Goal: Task Accomplishment & Management: Complete application form

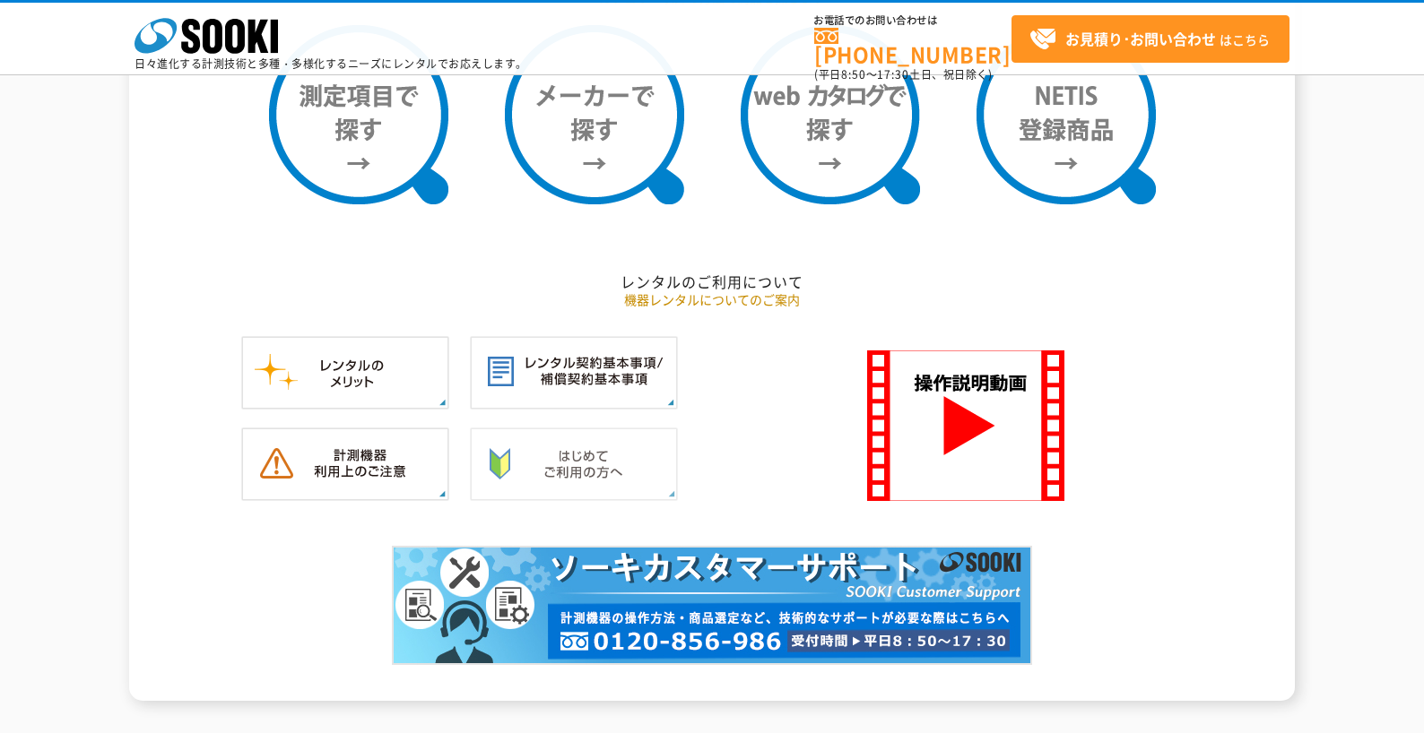
scroll to position [1435, 0]
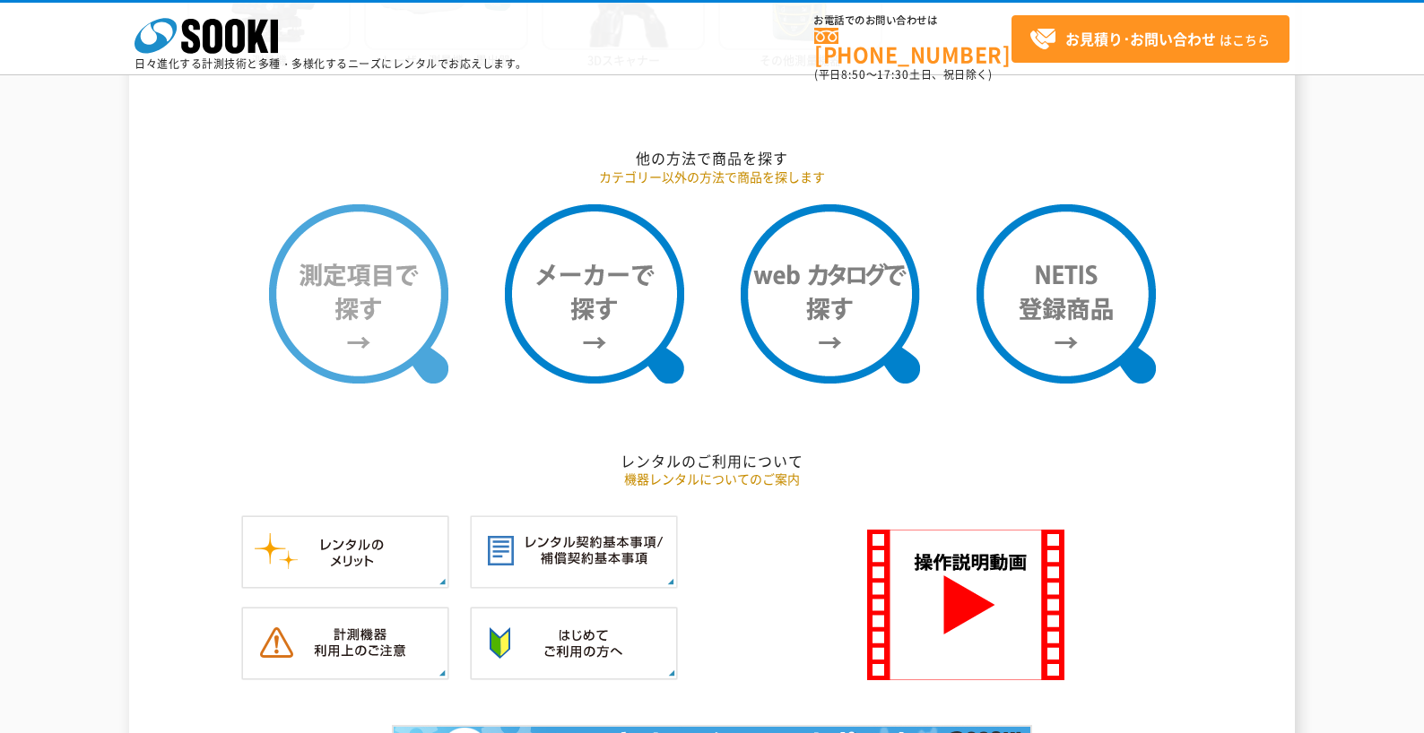
click at [351, 356] on img at bounding box center [358, 293] width 179 height 179
click at [375, 332] on img at bounding box center [358, 293] width 179 height 179
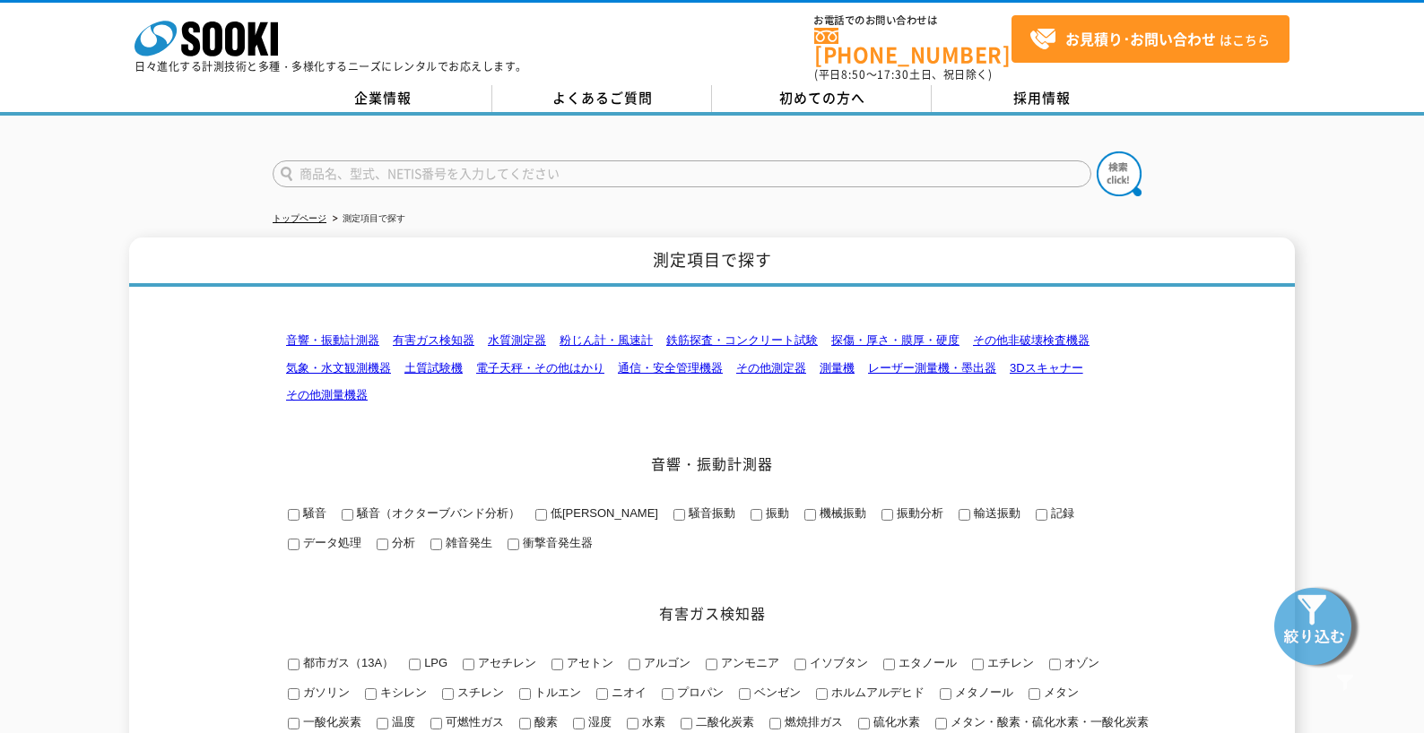
scroll to position [179, 0]
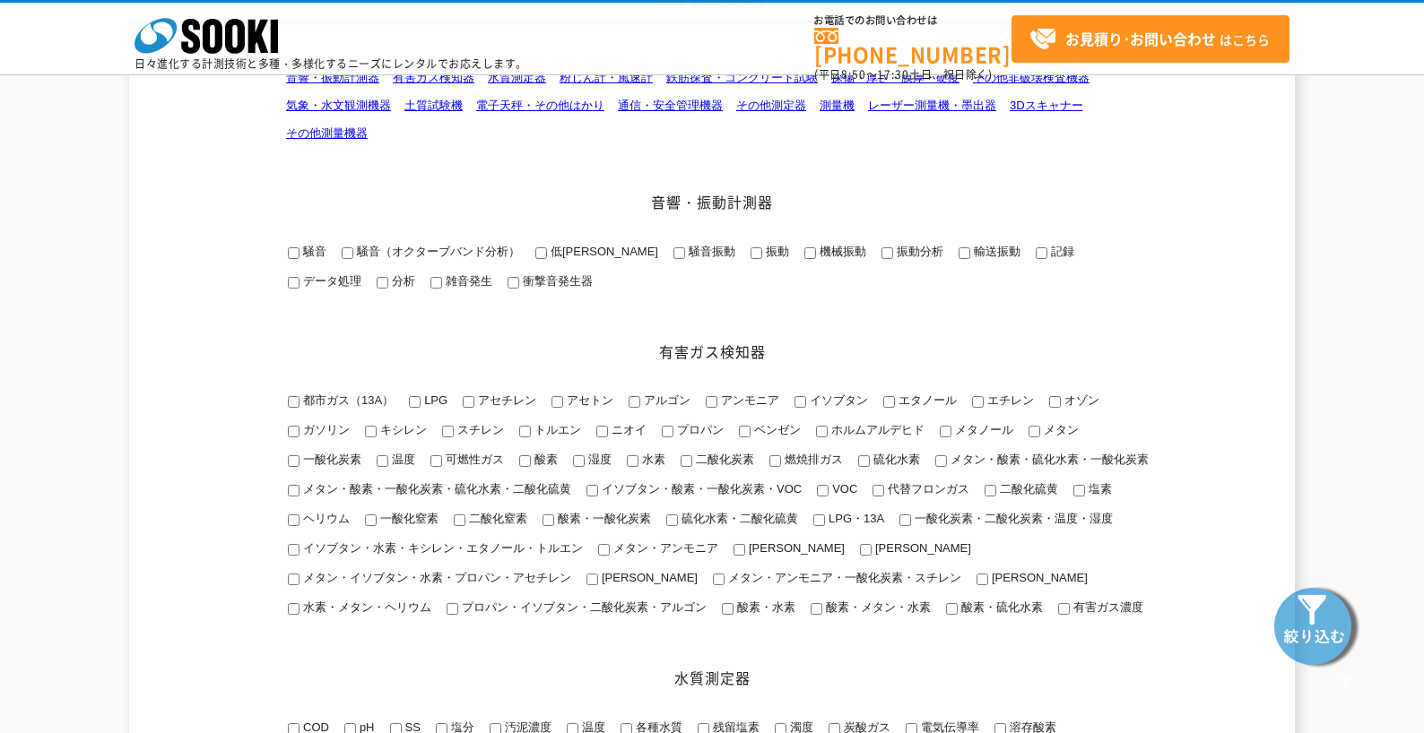
click at [525, 465] on input "酸素" at bounding box center [525, 461] width 12 height 12
checkbox input "true"
click at [863, 460] on input "硫化水素" at bounding box center [864, 461] width 12 height 12
checkbox input "true"
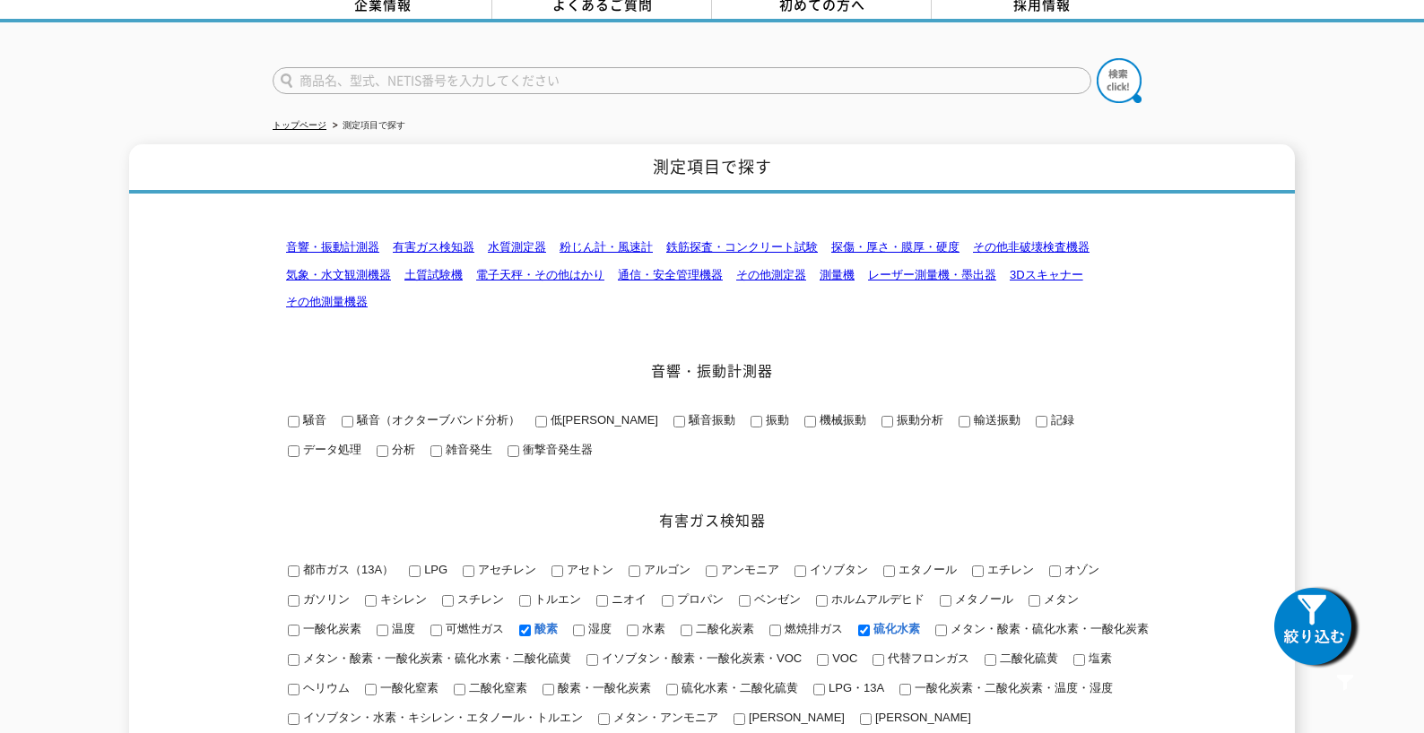
scroll to position [0, 0]
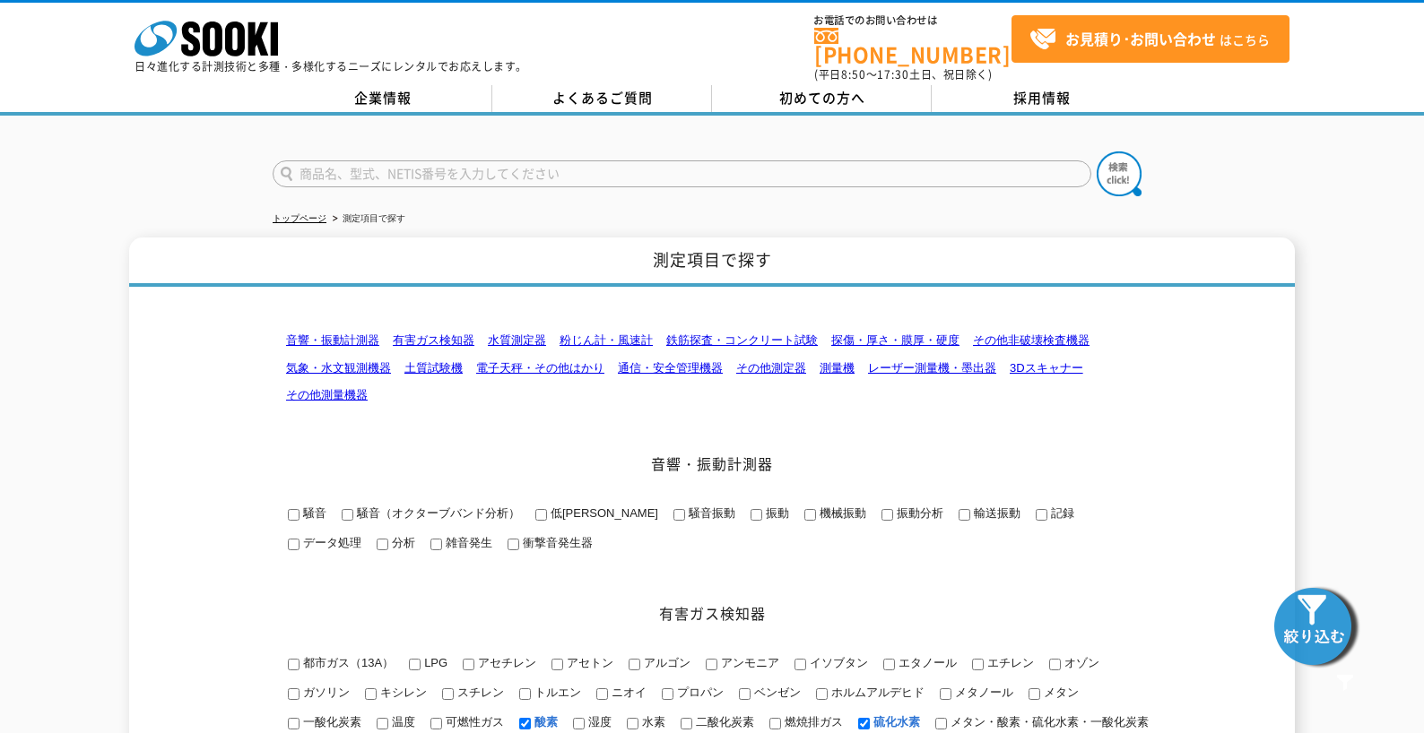
click at [1309, 628] on img at bounding box center [1316, 626] width 90 height 90
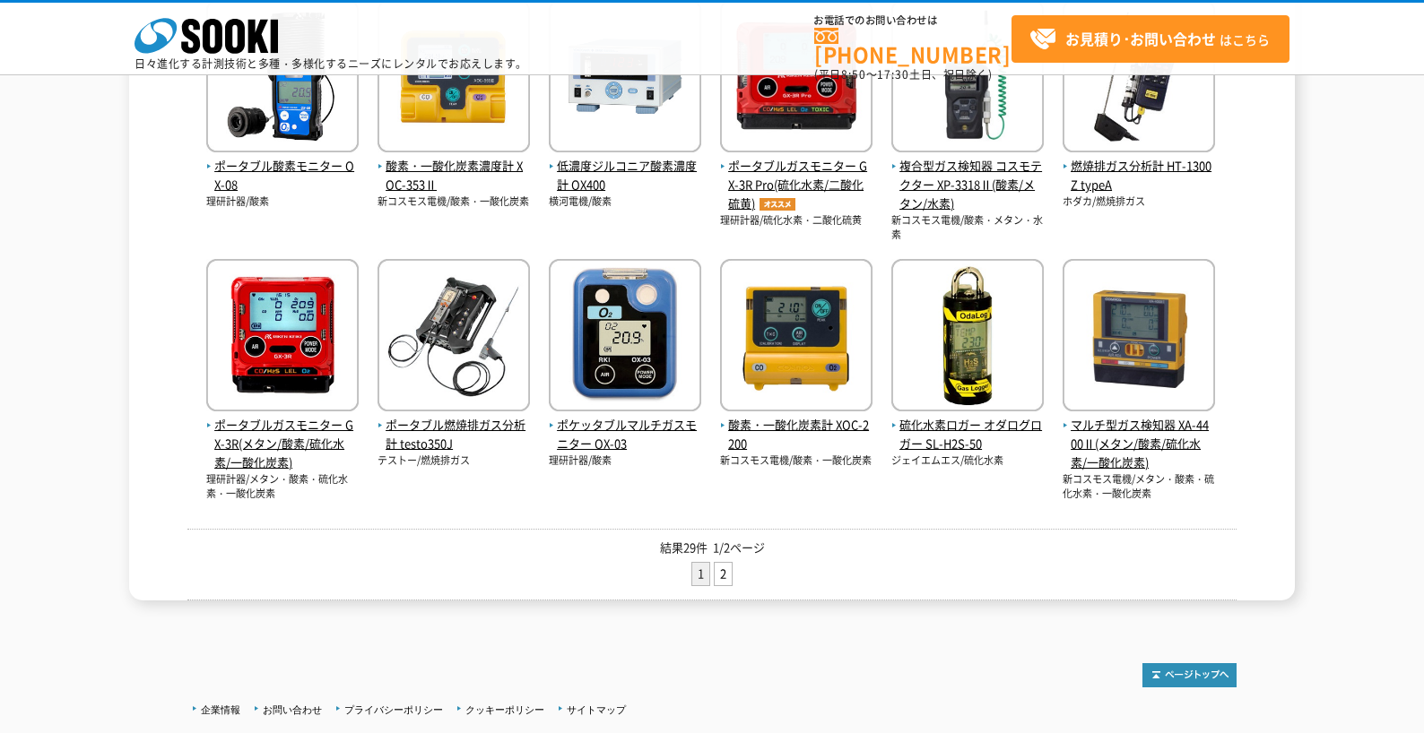
scroll to position [717, 0]
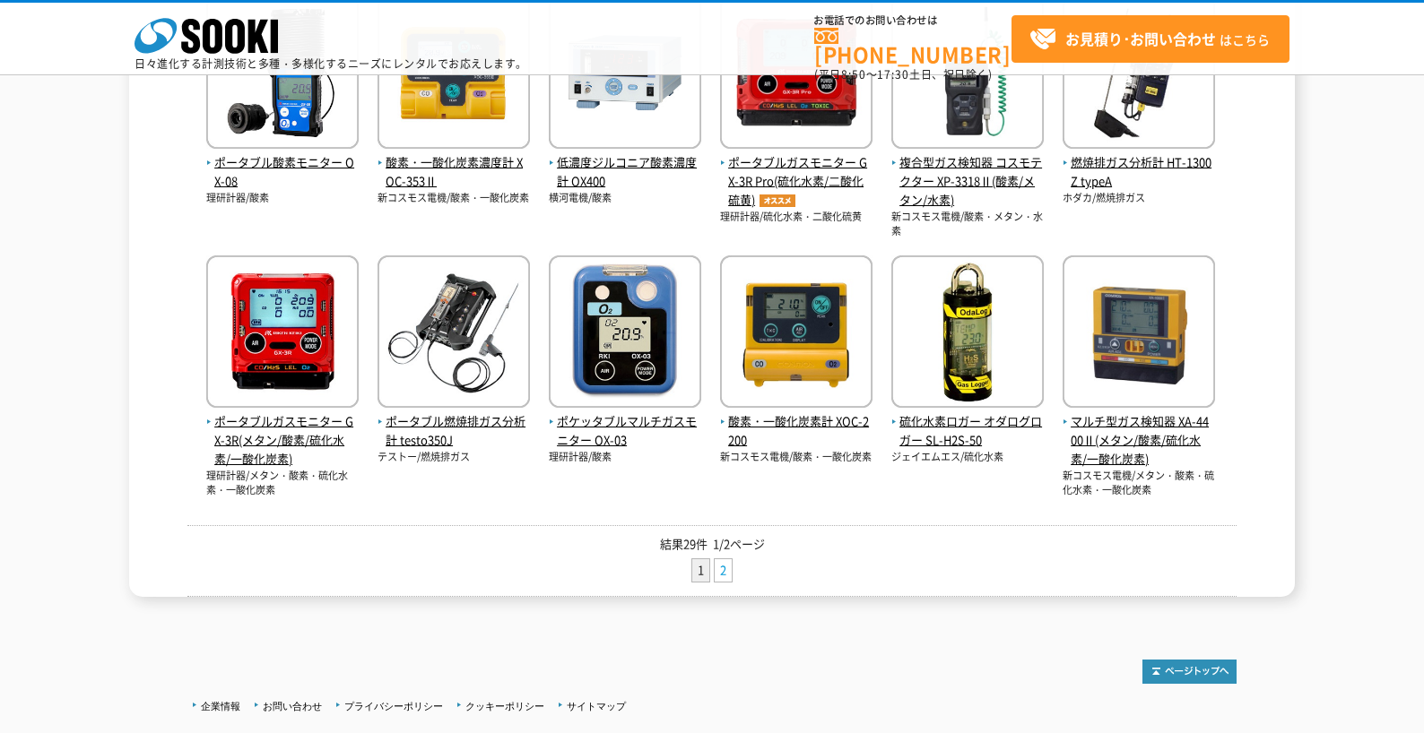
click at [724, 569] on link "2" at bounding box center [723, 570] width 17 height 22
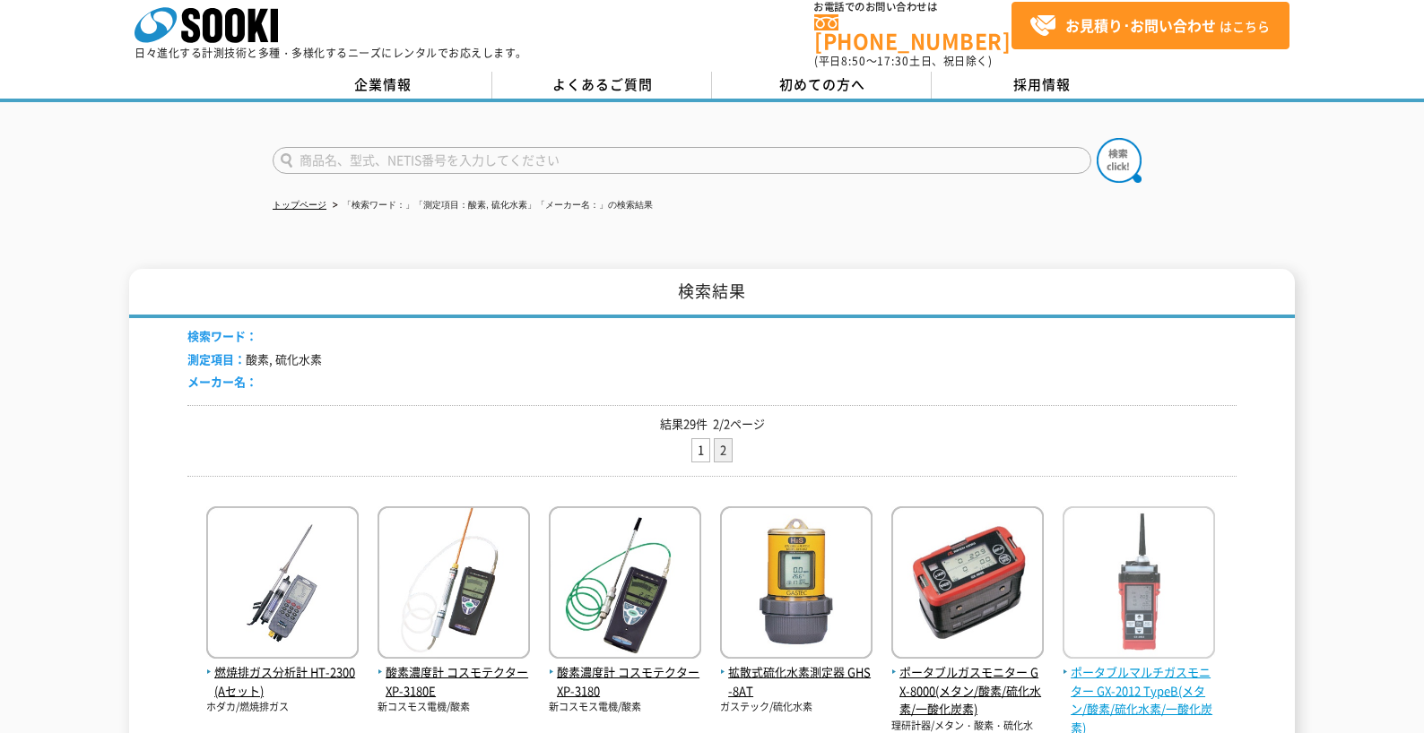
scroll to position [269, 0]
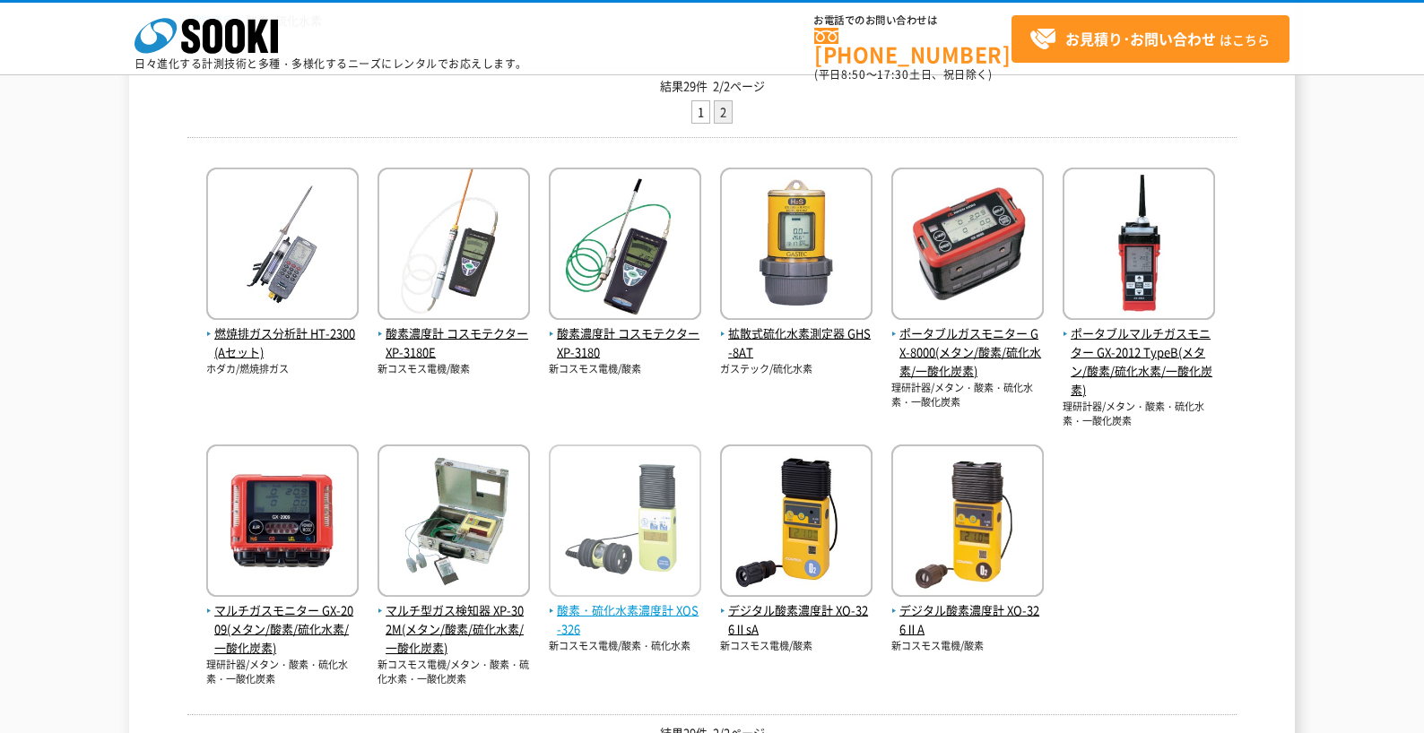
click at [656, 613] on span "酸素・硫化水素濃度計 XOS-326" at bounding box center [625, 621] width 152 height 38
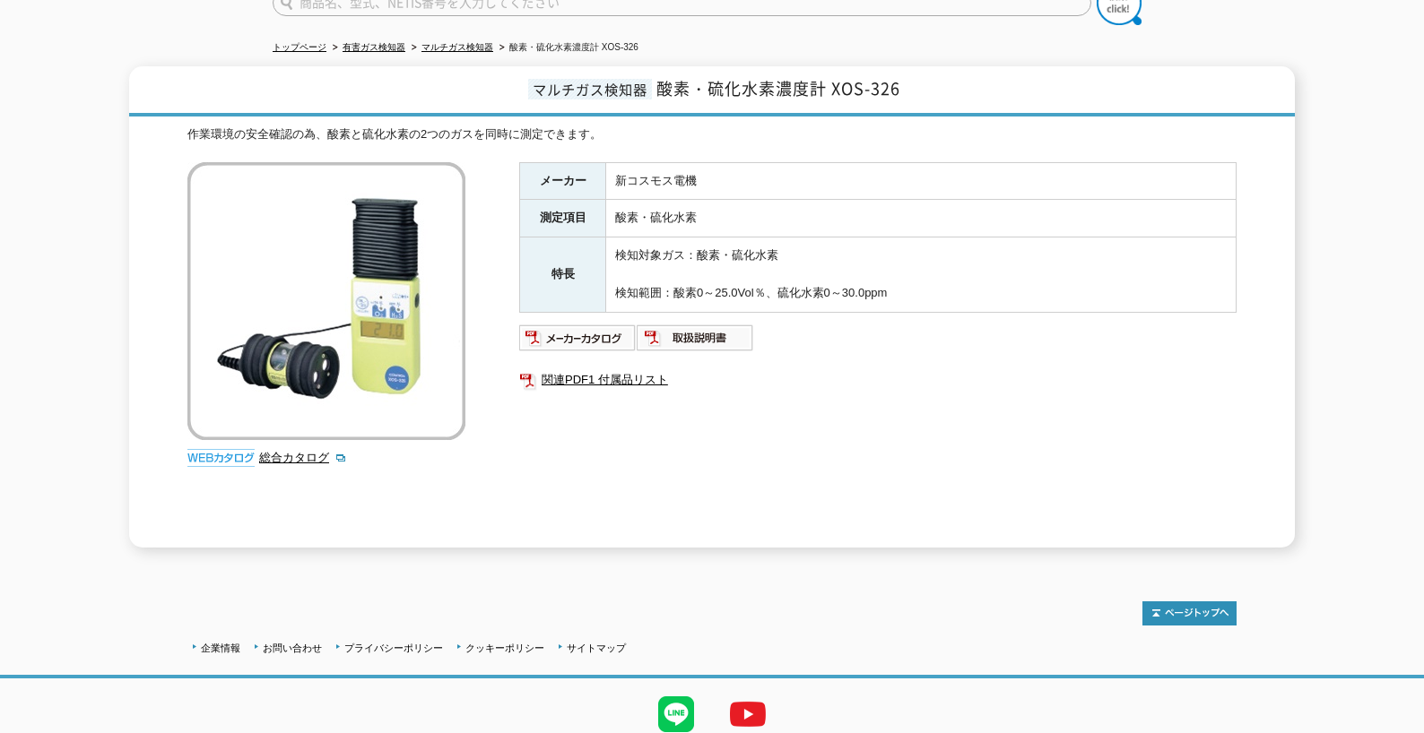
scroll to position [179, 0]
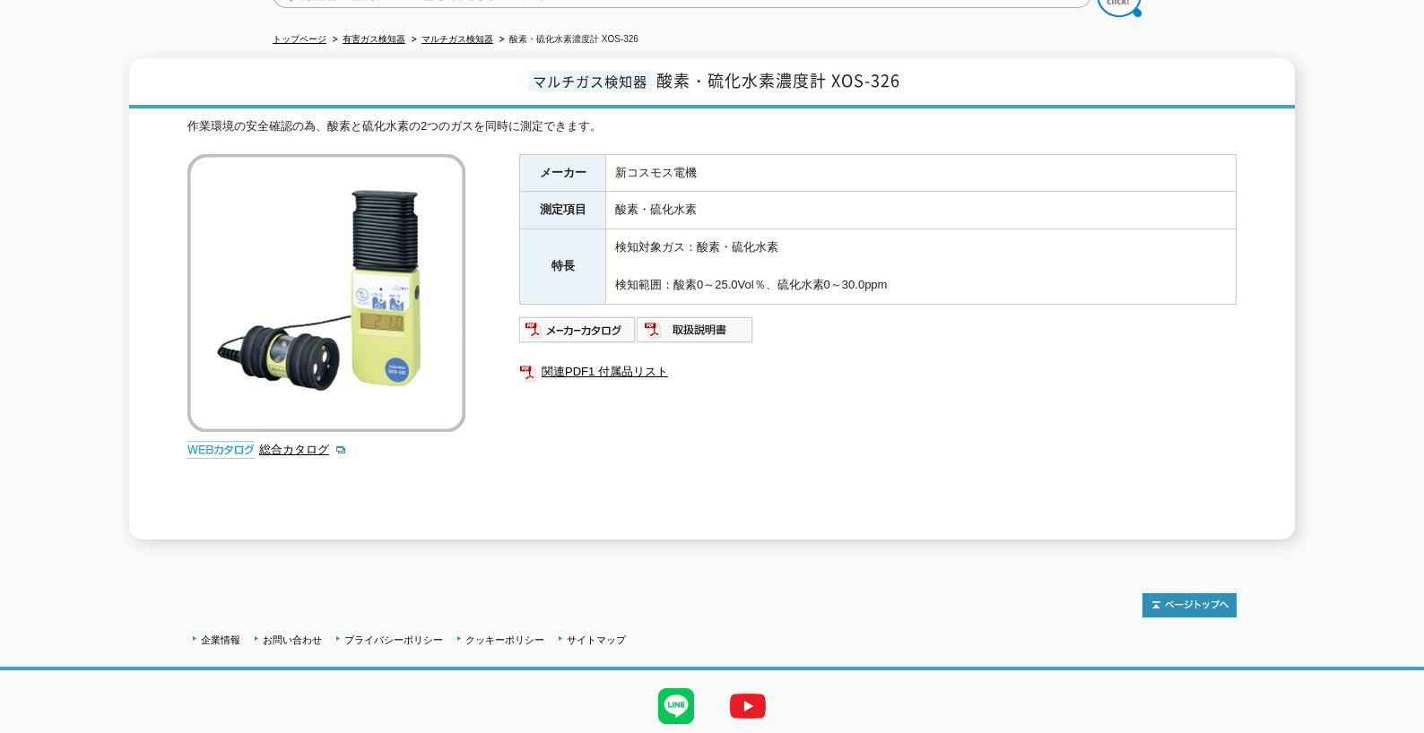
click at [1002, 439] on div "メーカー 新コスモス電機 測定項目 酸素・硫化水素 特長 検知対象ガス：酸素・硫化水素 検知範囲：酸素0～25.0Vol％、硫化水素0～30.0ppm 関連P…" at bounding box center [877, 347] width 717 height 386
click at [1002, 435] on div "メーカー 新コスモス電機 測定項目 酸素・硫化水素 特長 検知対象ガス：酸素・硫化水素 検知範囲：酸素0～25.0Vol％、硫化水素0～30.0ppm 関連P…" at bounding box center [877, 347] width 717 height 386
click at [313, 443] on link "総合カタログ" at bounding box center [303, 449] width 88 height 13
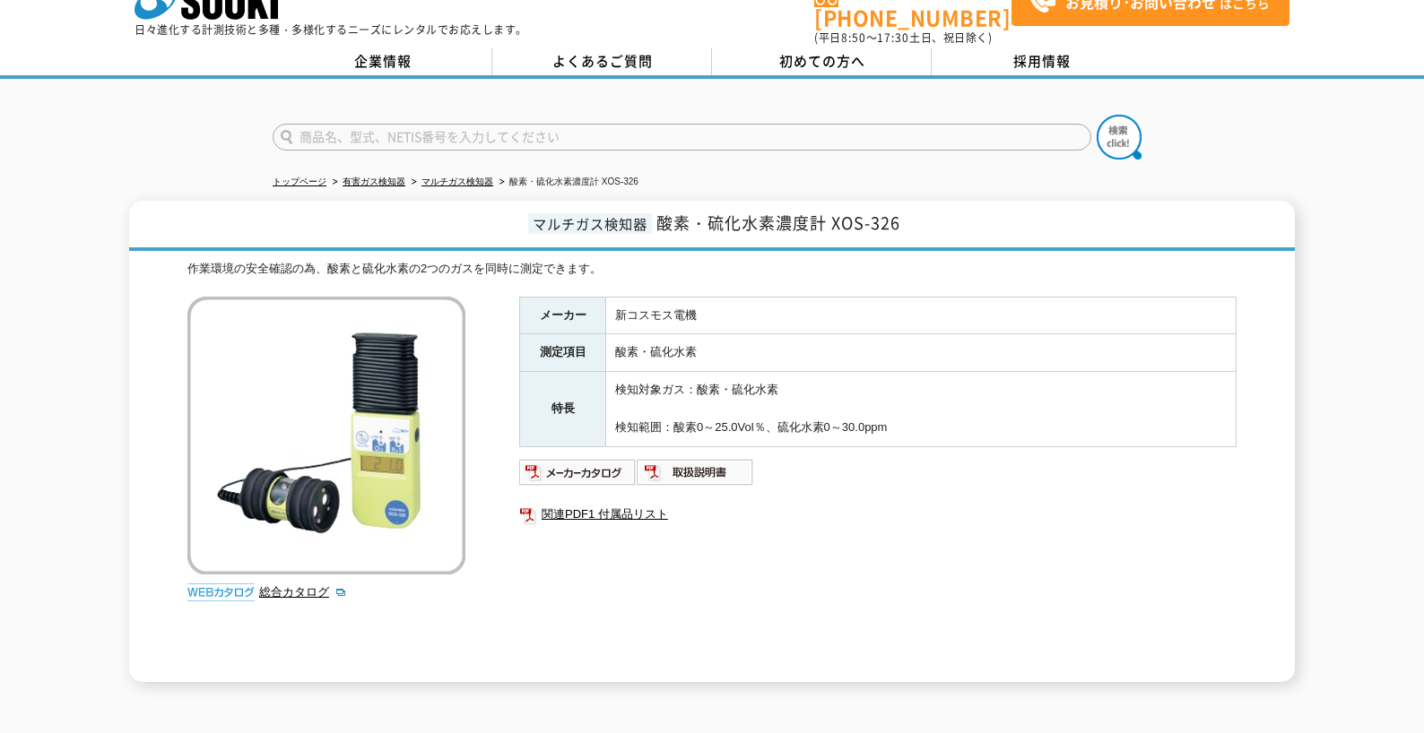
scroll to position [0, 0]
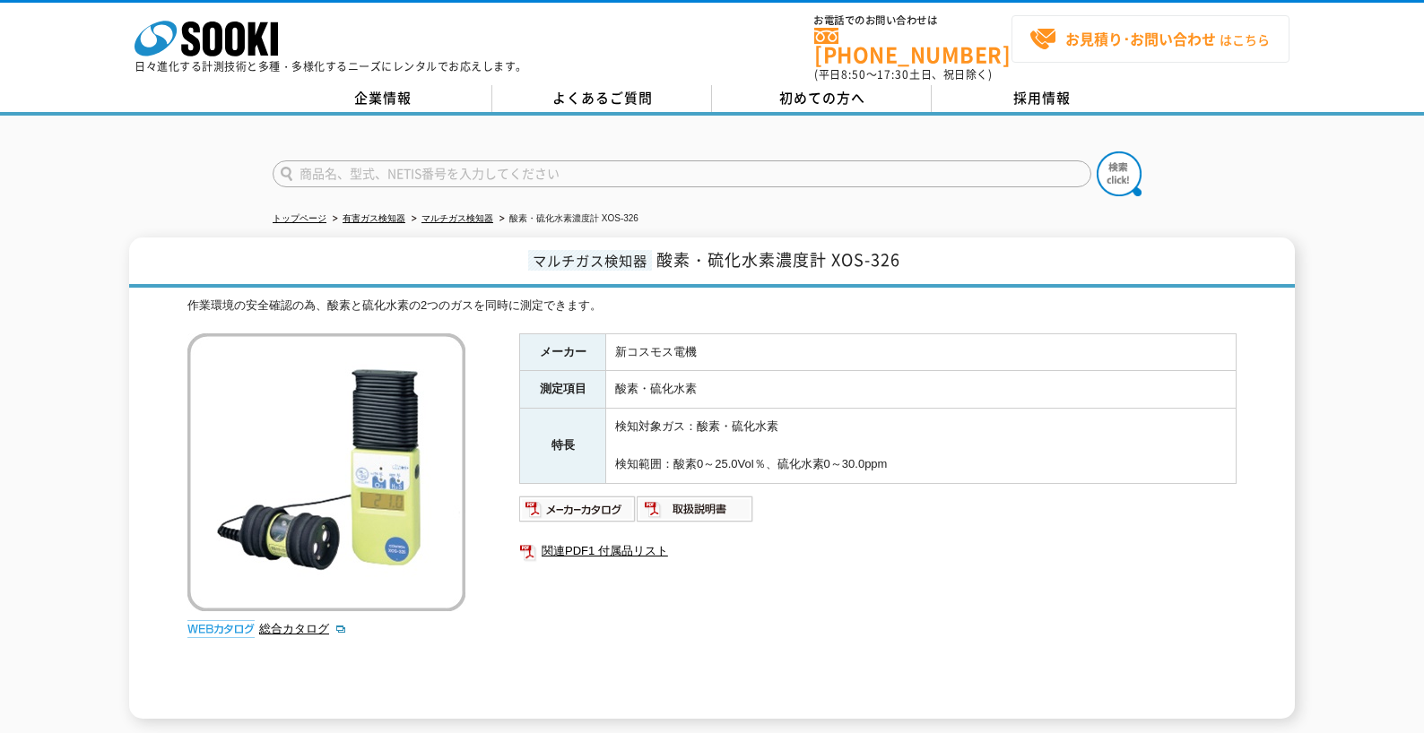
click at [1151, 42] on strong "お見積り･お問い合わせ" at bounding box center [1140, 39] width 151 height 22
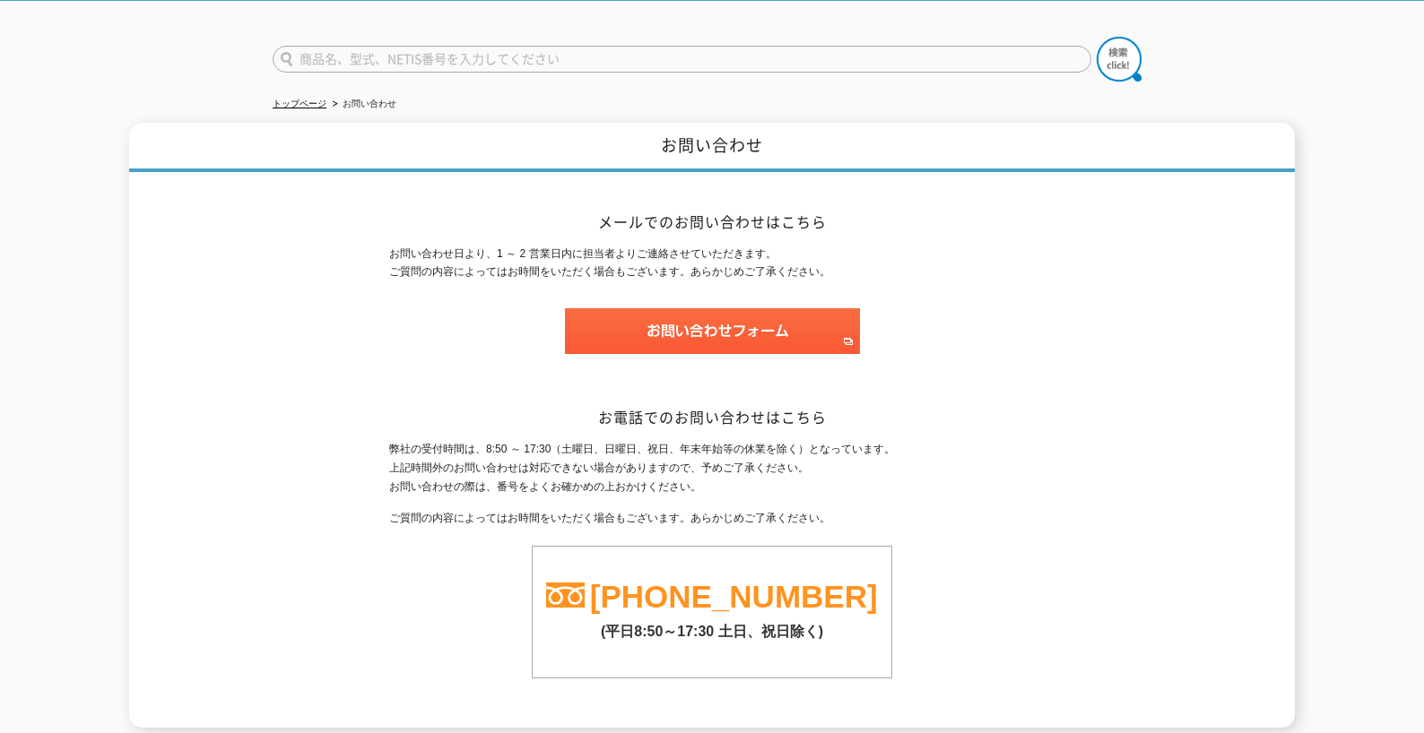
scroll to position [263, 0]
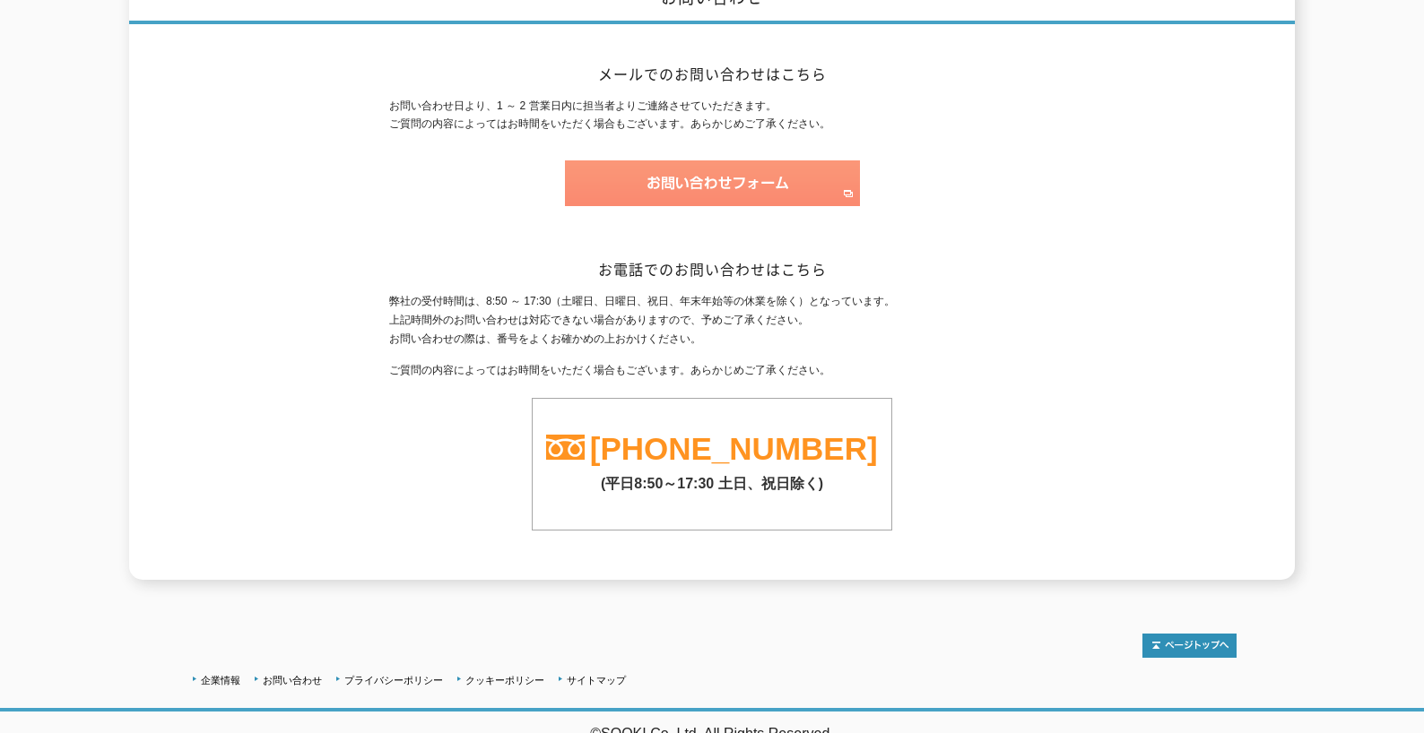
click at [798, 178] on img at bounding box center [712, 183] width 295 height 46
click at [729, 176] on img at bounding box center [712, 183] width 295 height 46
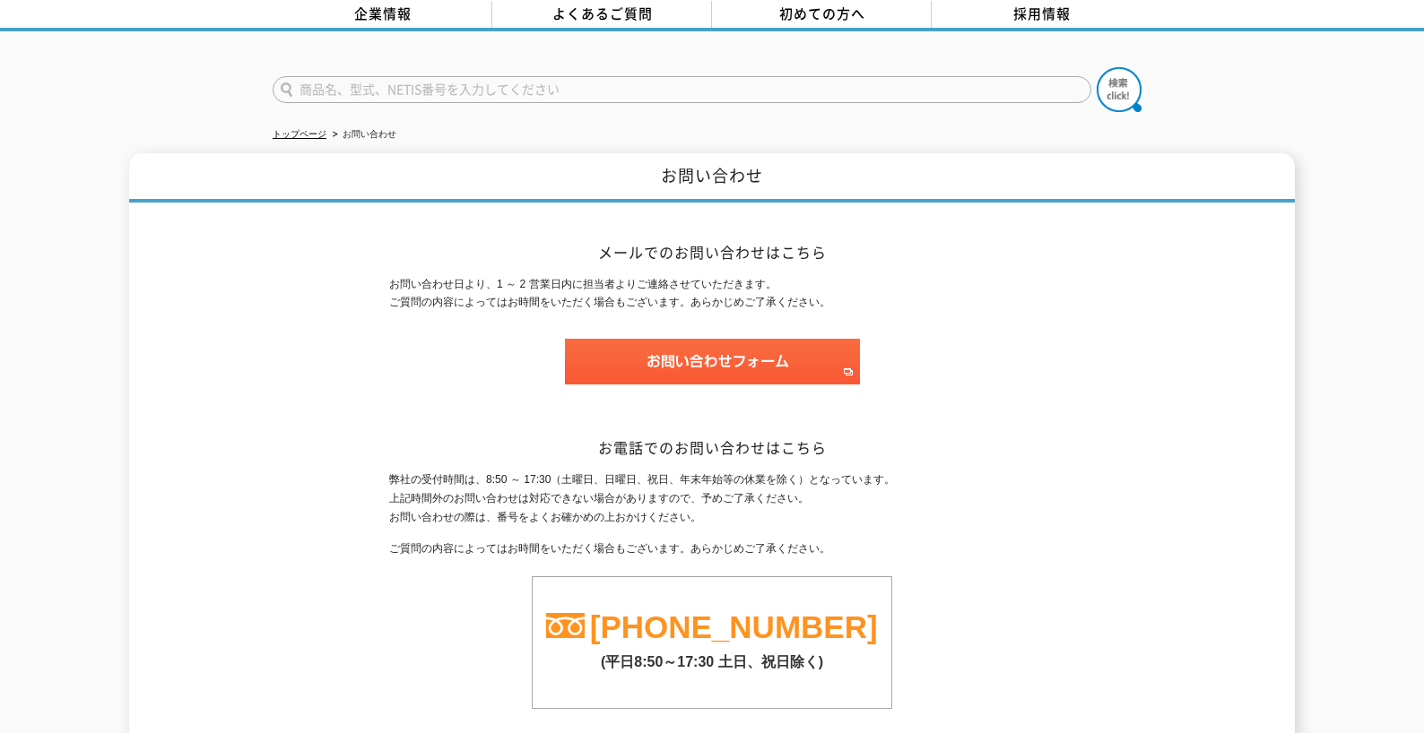
scroll to position [0, 0]
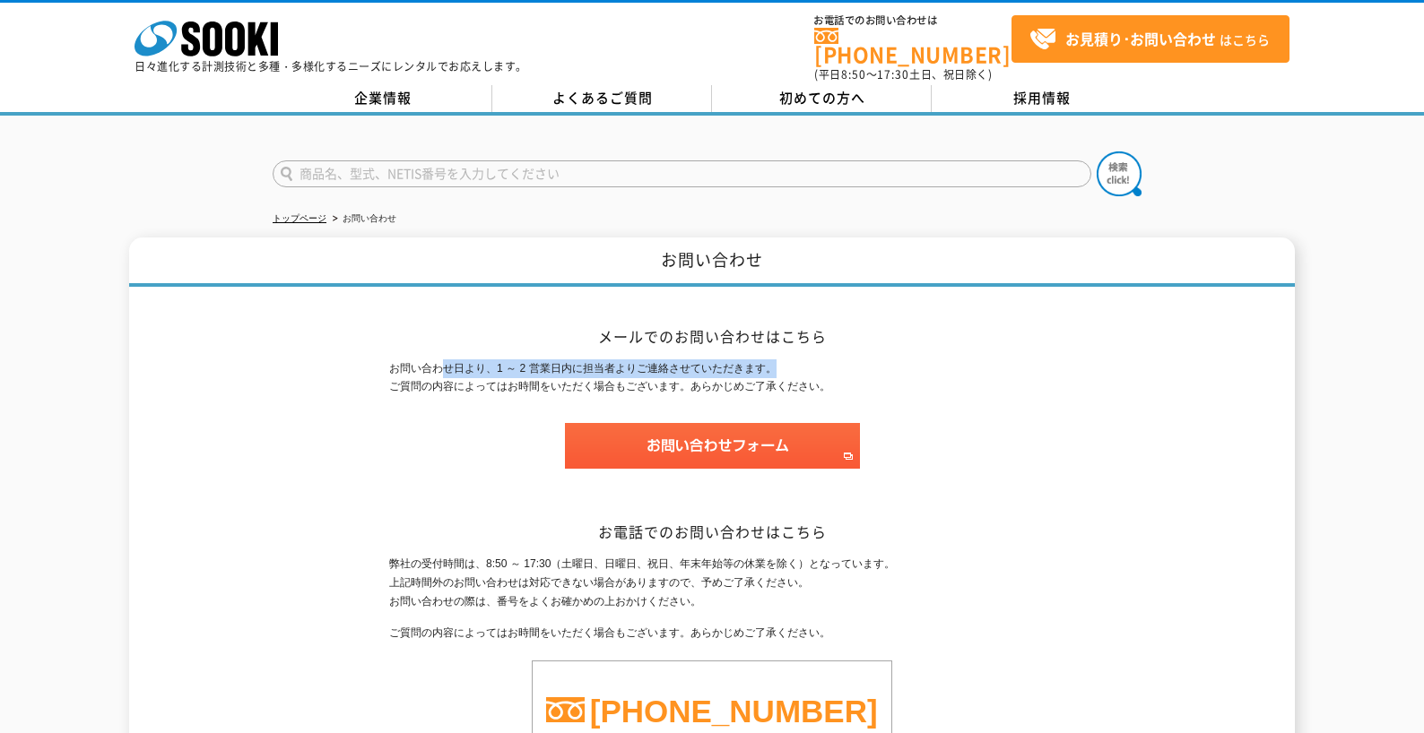
drag, startPoint x: 442, startPoint y: 360, endPoint x: 932, endPoint y: 358, distance: 489.5
click at [932, 360] on p "お問い合わせ日より、1 ～ 2 営業日内に担当者よりご連絡させていただきます。 ご質問の内容によってはお時間をいただく場合もございます。あらかじめご了承くださ…" at bounding box center [712, 379] width 646 height 38
drag, startPoint x: 1218, startPoint y: 516, endPoint x: 1033, endPoint y: 448, distance: 197.4
click at [1213, 513] on div "お問い合わせ メールでのお問い合わせはこちら お問い合わせ日より、1 ～ 2 営業日内に担当者よりご連絡させていただきます。 ご質問の内容によってはお時間をい…" at bounding box center [712, 540] width 1166 height 605
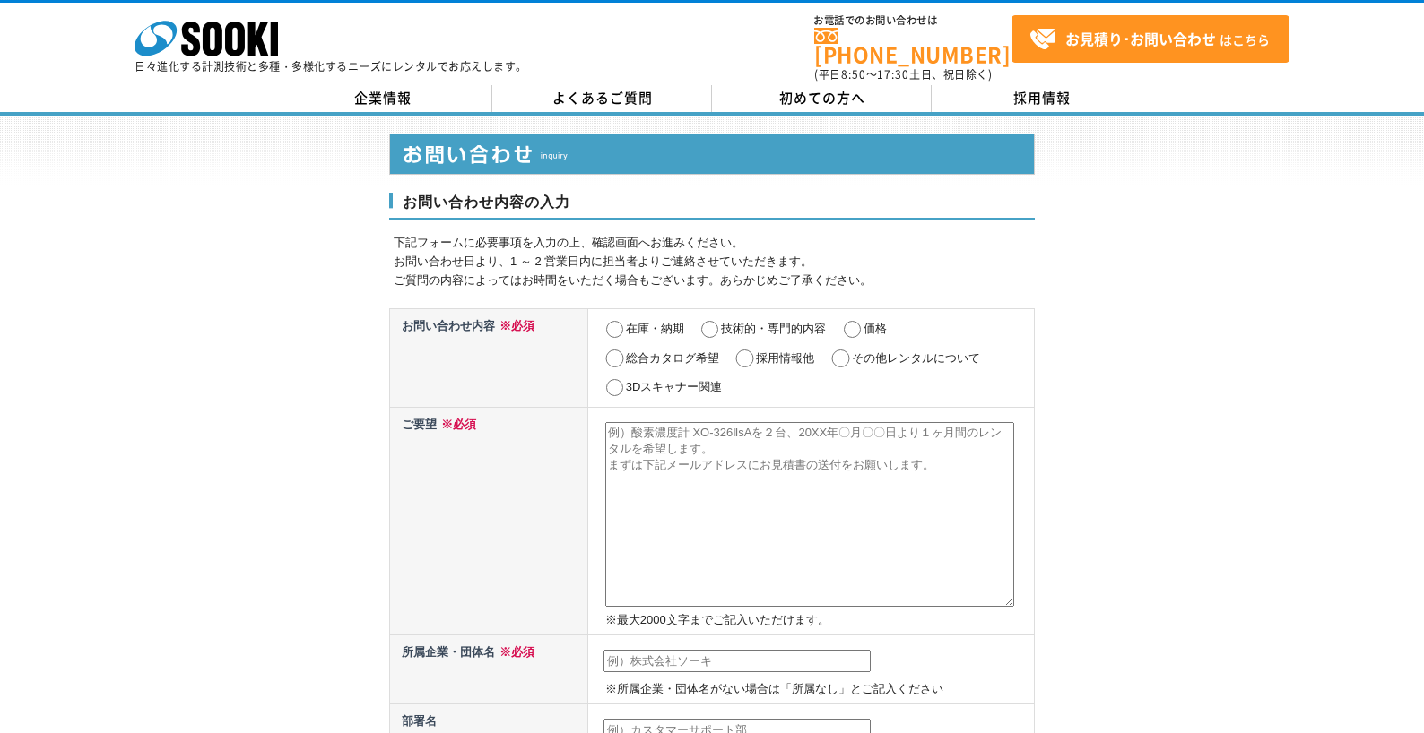
click at [846, 322] on input "価格" at bounding box center [852, 330] width 22 height 18
radio input "true"
click at [821, 460] on textarea at bounding box center [809, 514] width 409 height 185
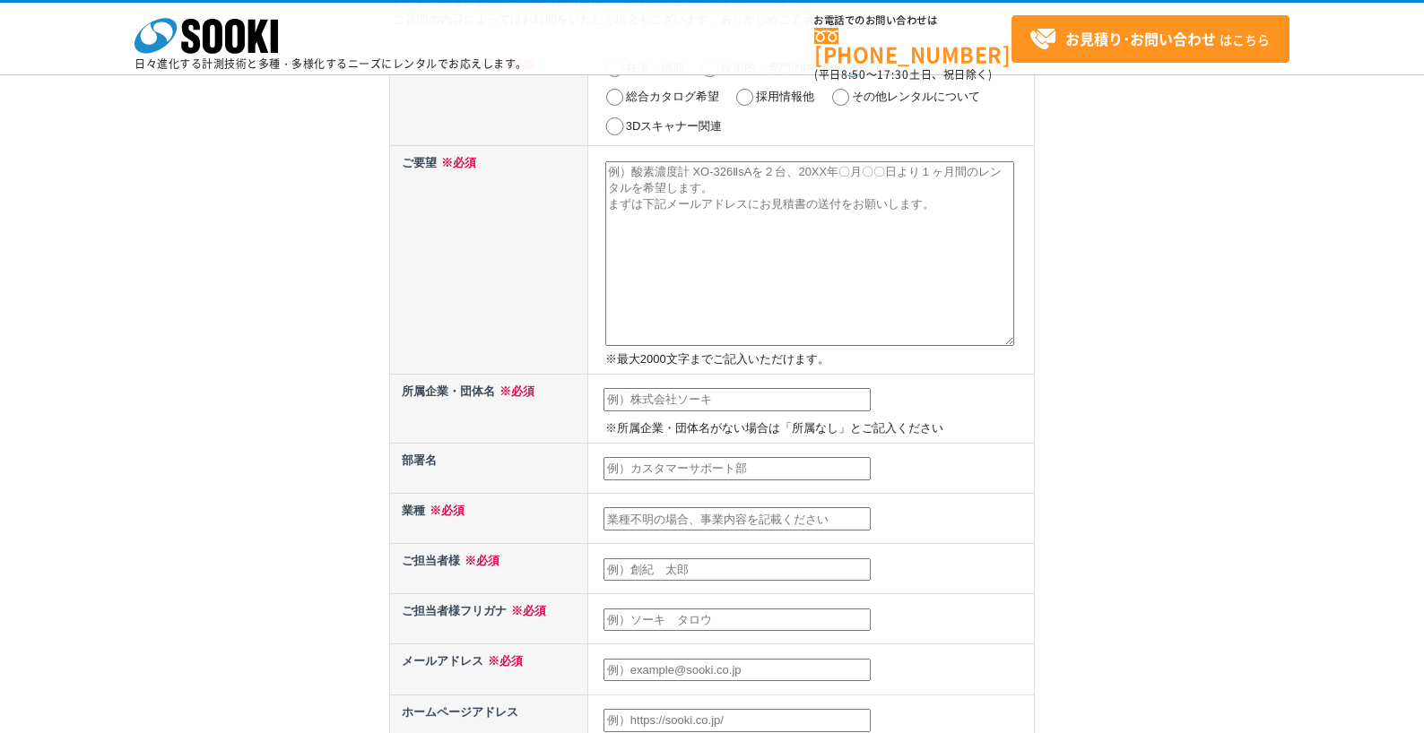
scroll to position [179, 0]
click at [777, 283] on textarea at bounding box center [809, 252] width 409 height 185
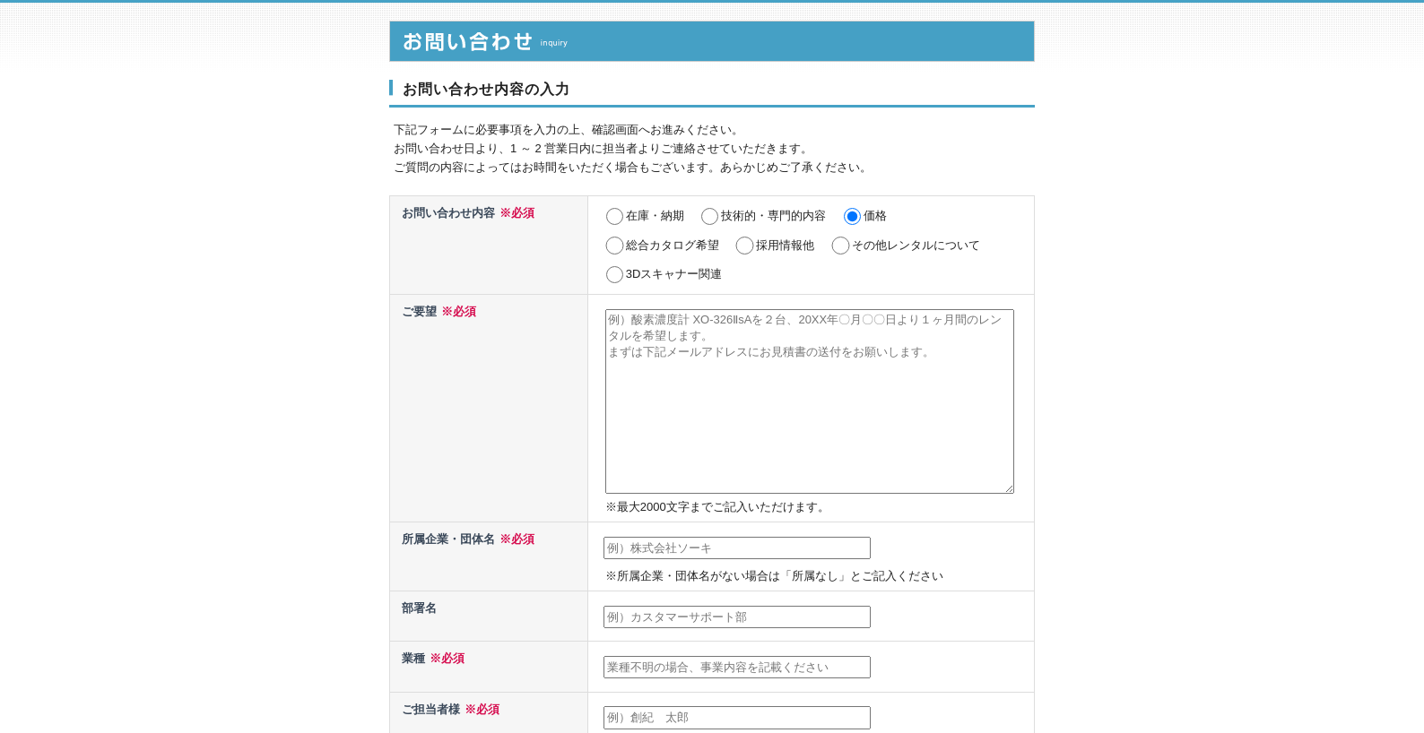
scroll to position [0, 0]
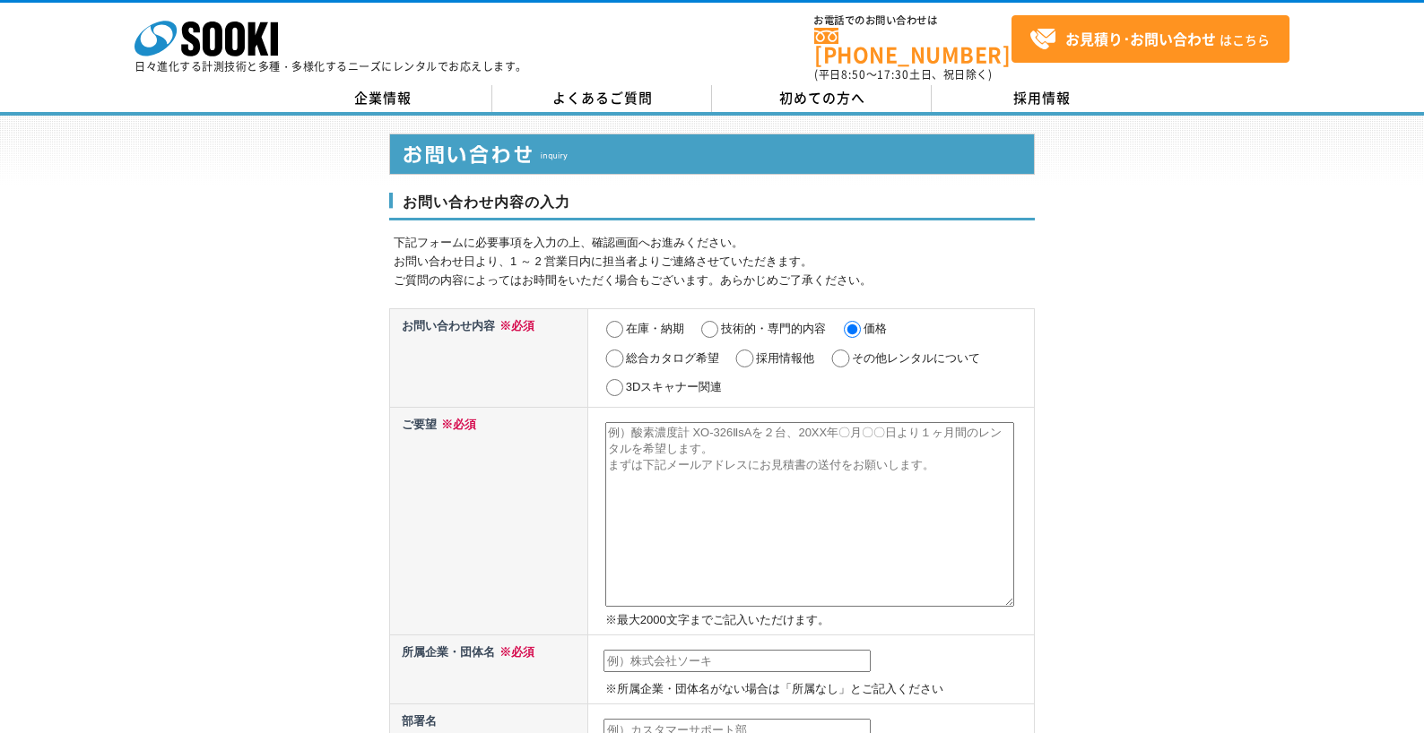
click at [793, 516] on textarea at bounding box center [809, 514] width 409 height 185
click at [792, 520] on textarea at bounding box center [809, 514] width 409 height 185
type textarea "ｋ"
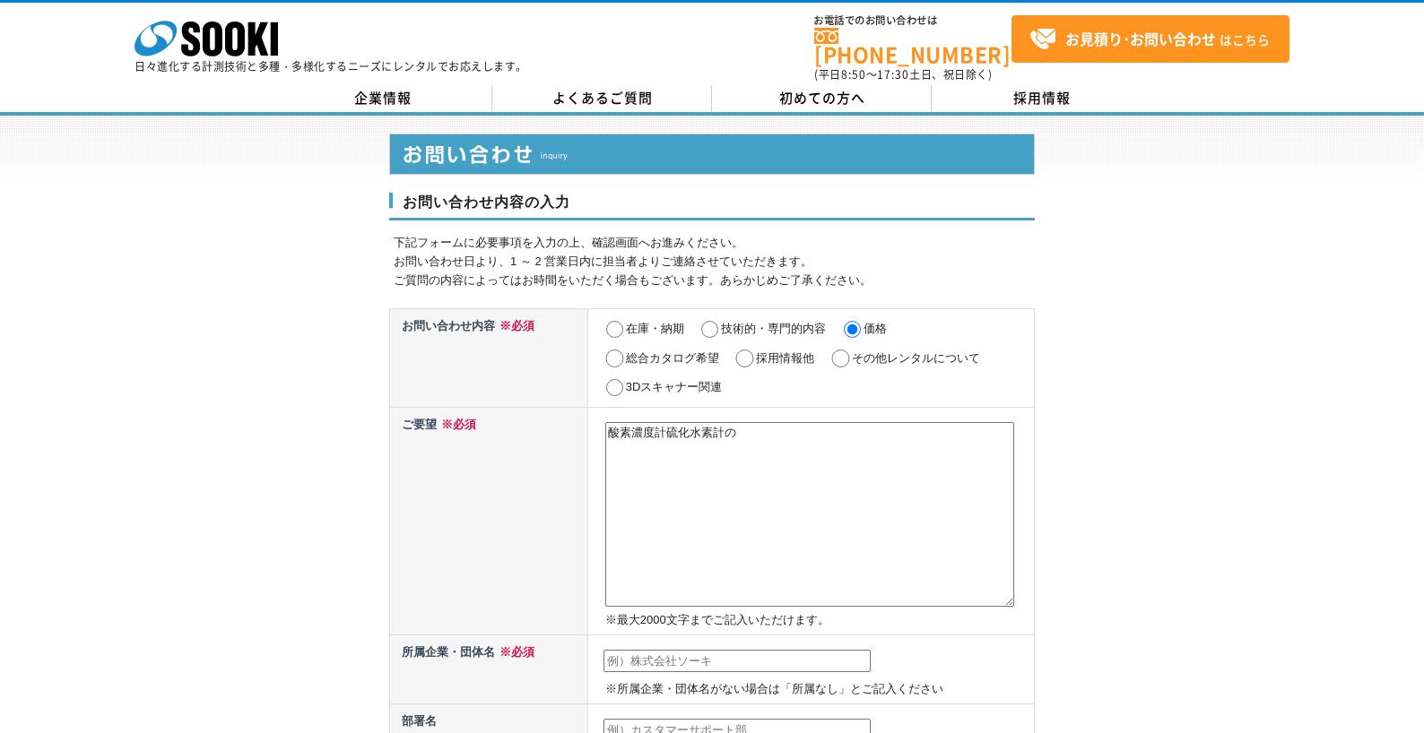
click at [834, 446] on textarea "酸素濃度計硫化水素計の" at bounding box center [809, 514] width 409 height 185
click at [866, 439] on textarea "酸素濃度計硫化水素計の約1ヶ月" at bounding box center [809, 514] width 409 height 185
click at [704, 460] on textarea "酸素濃度計硫化水素計の約1ヶ月レンタルのお見積をいただきたいと思います。" at bounding box center [809, 514] width 409 height 185
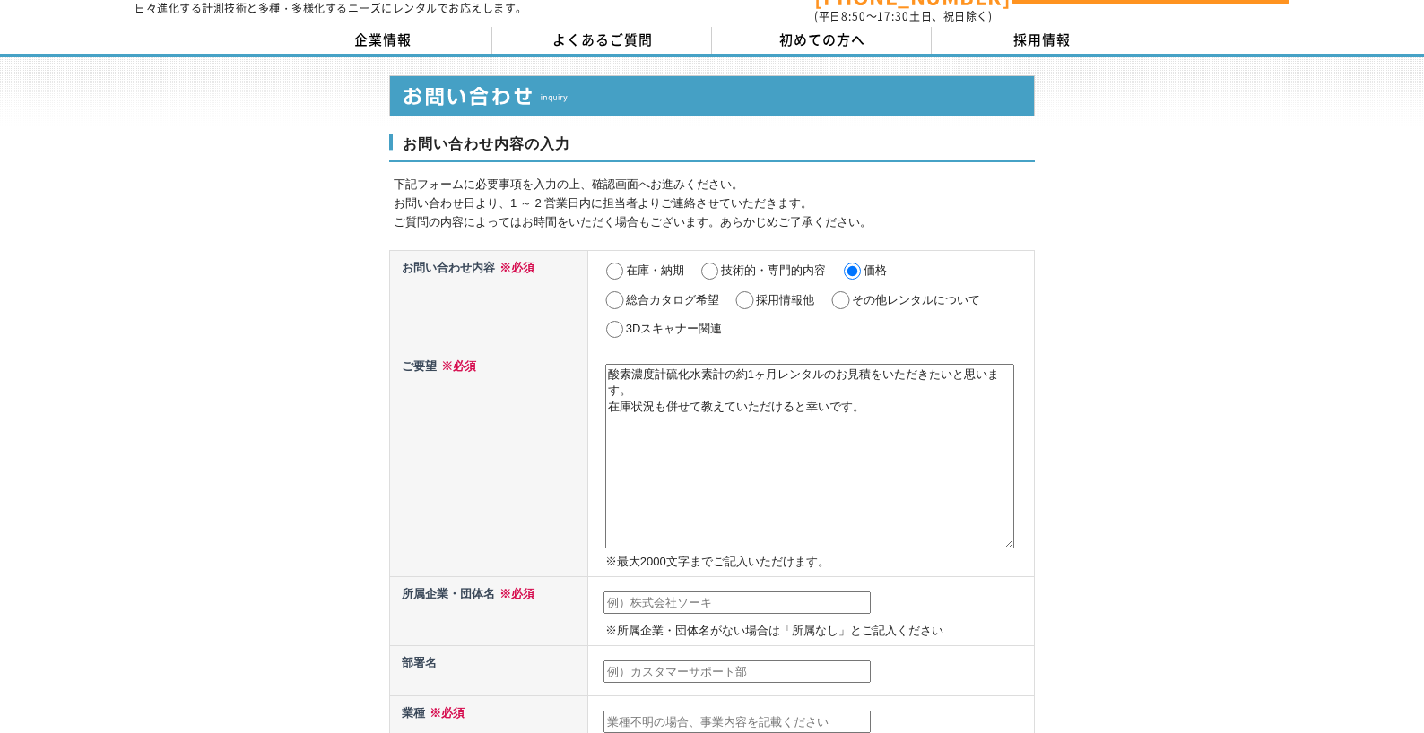
scroll to position [90, 0]
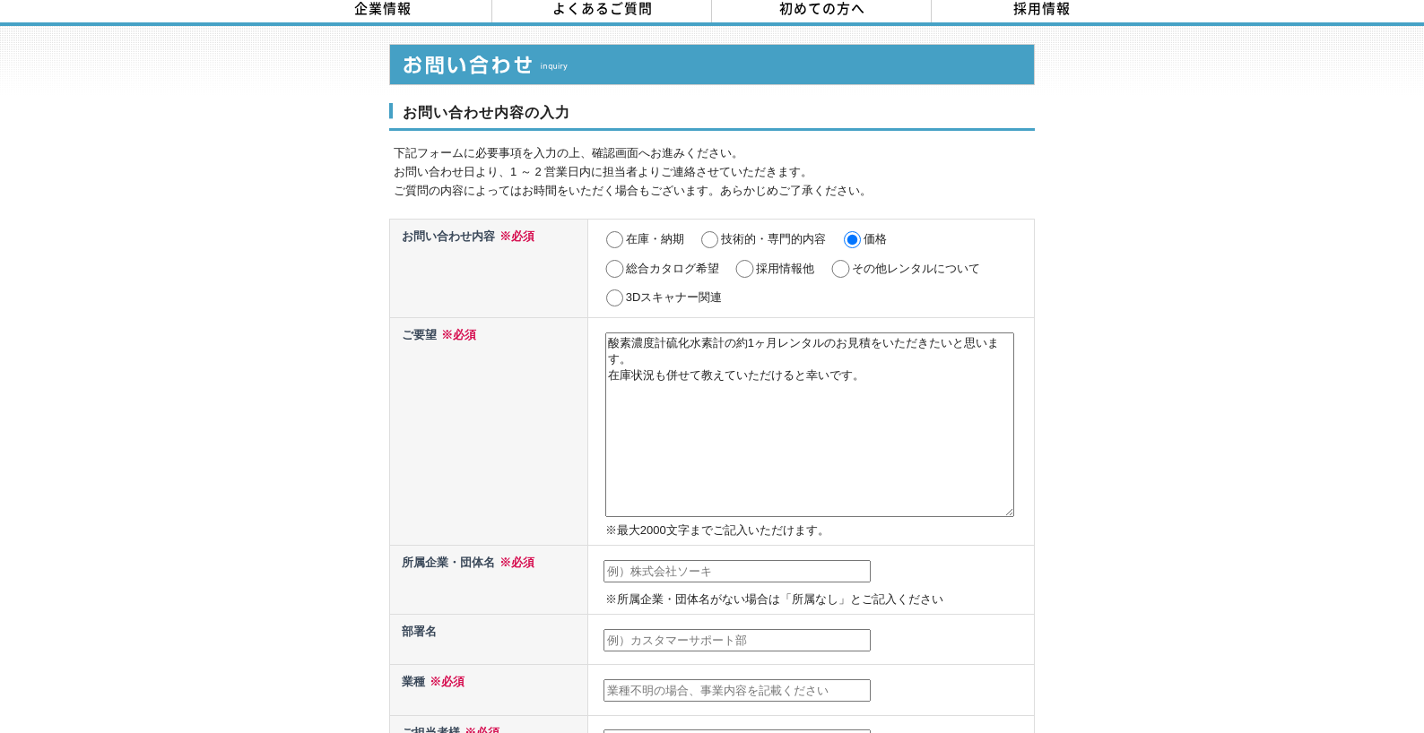
type textarea "酸素濃度計硫化水素計の約1ヶ月レンタルのお見積をいただきたいと思います。 在庫状況も併せて教えていただけると幸いです。"
click at [670, 560] on input "text" at bounding box center [736, 571] width 267 height 23
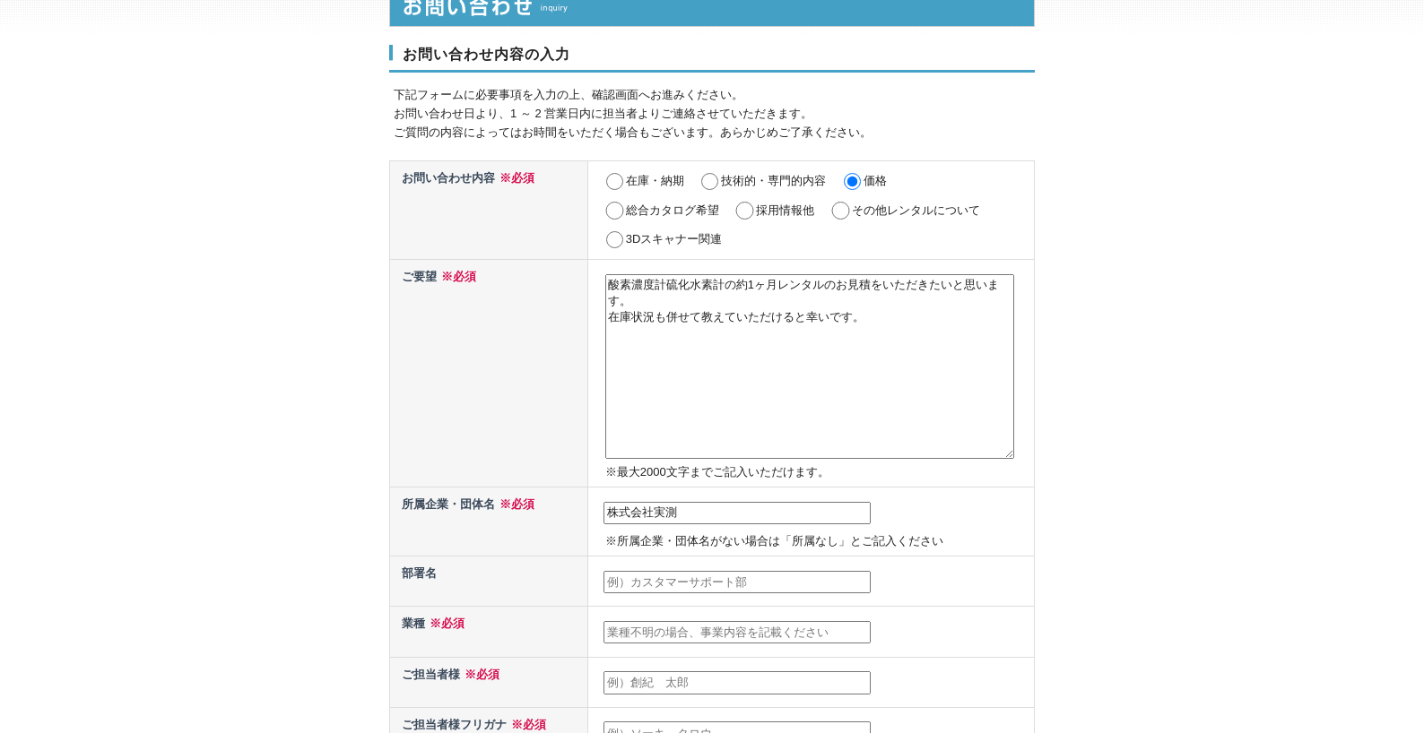
scroll to position [179, 0]
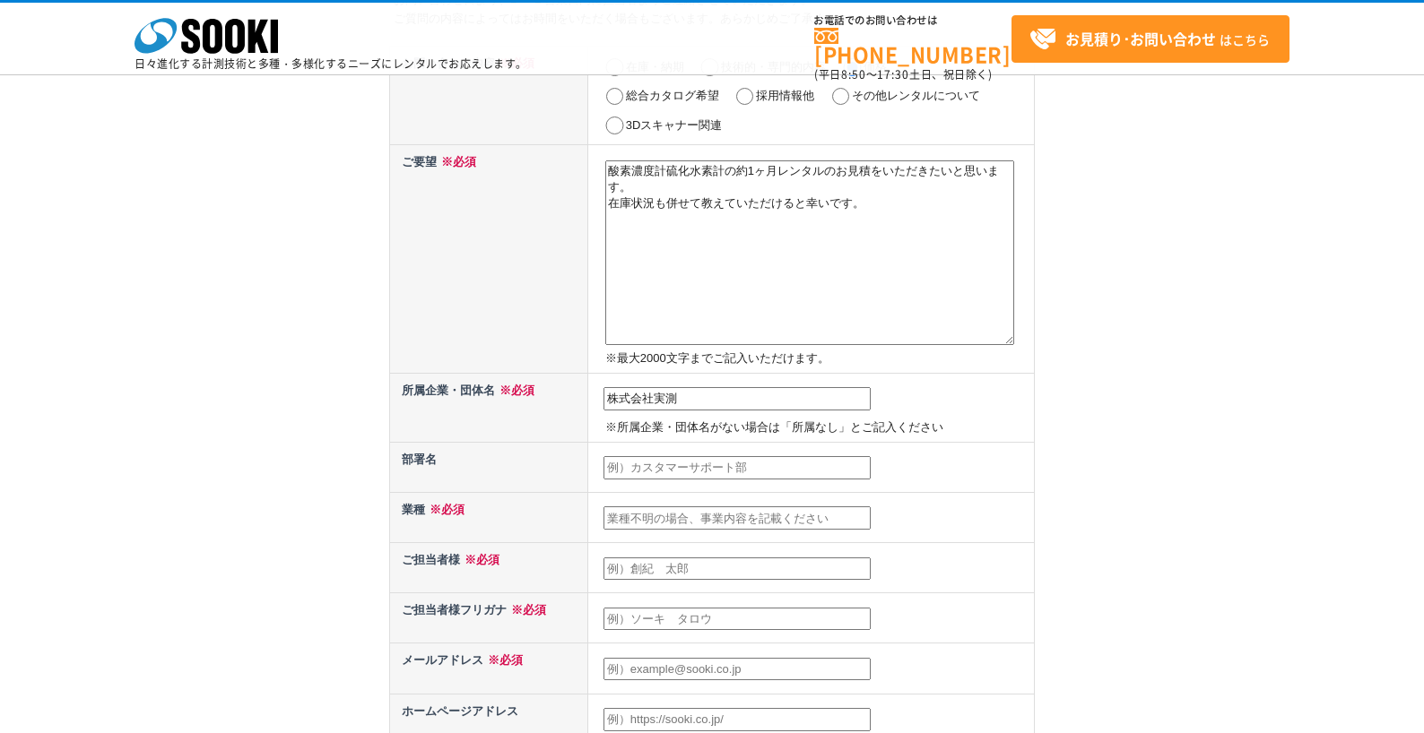
type input "株式会社実測"
click at [641, 516] on input "text" at bounding box center [736, 518] width 267 height 23
click at [49, 484] on div "お問い合わせ内容の入力 下記フォームに必要事項を入力の上、確認画面へお進みください。 お問い合わせ日より、1 ～ 2 営業日内に担当者よりご連絡させていただき…" at bounding box center [712, 544] width 1424 height 1383
click at [637, 519] on input "text" at bounding box center [736, 518] width 267 height 23
click at [53, 524] on div "お問い合わせ内容の入力 下記フォームに必要事項を入力の上、確認画面へお進みください。 お問い合わせ日より、1 ～ 2 営業日内に担当者よりご連絡させていただき…" at bounding box center [712, 544] width 1424 height 1383
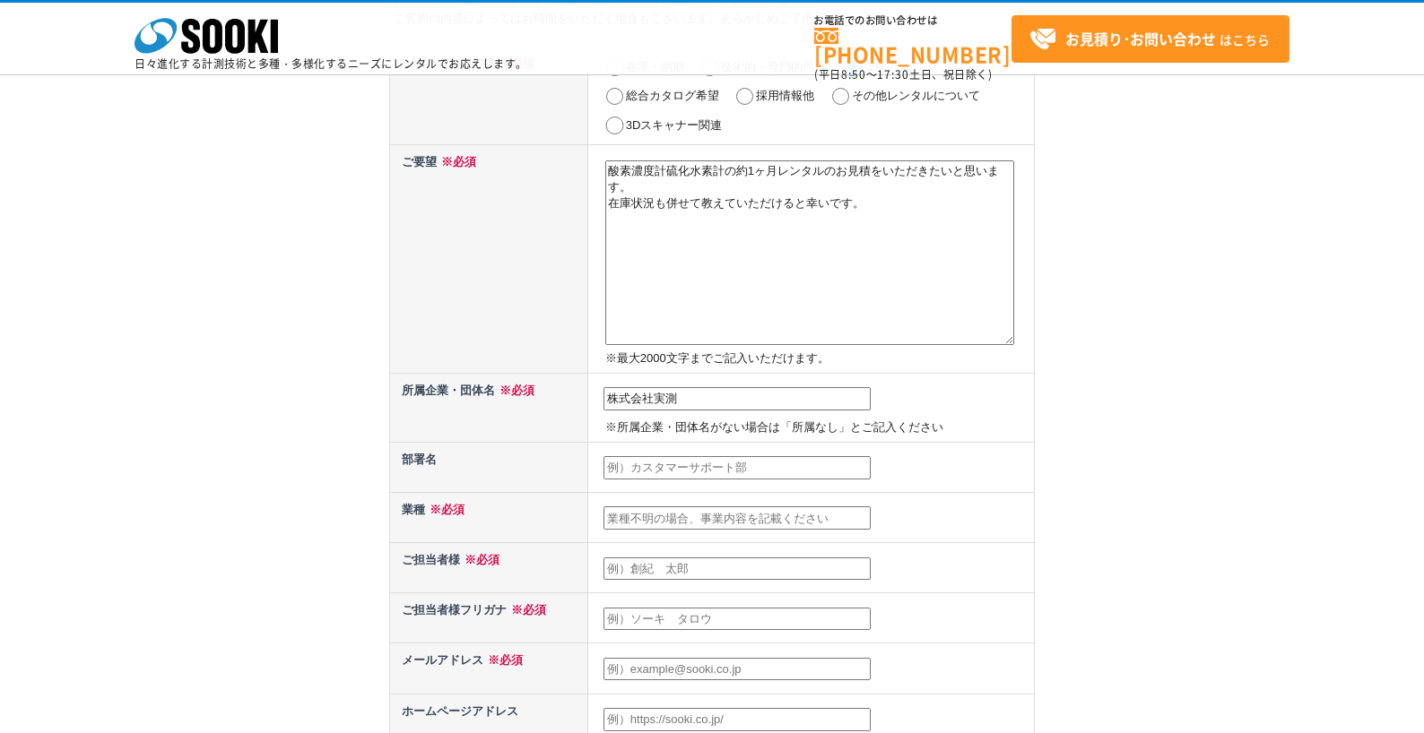
click at [651, 520] on input "text" at bounding box center [736, 518] width 267 height 23
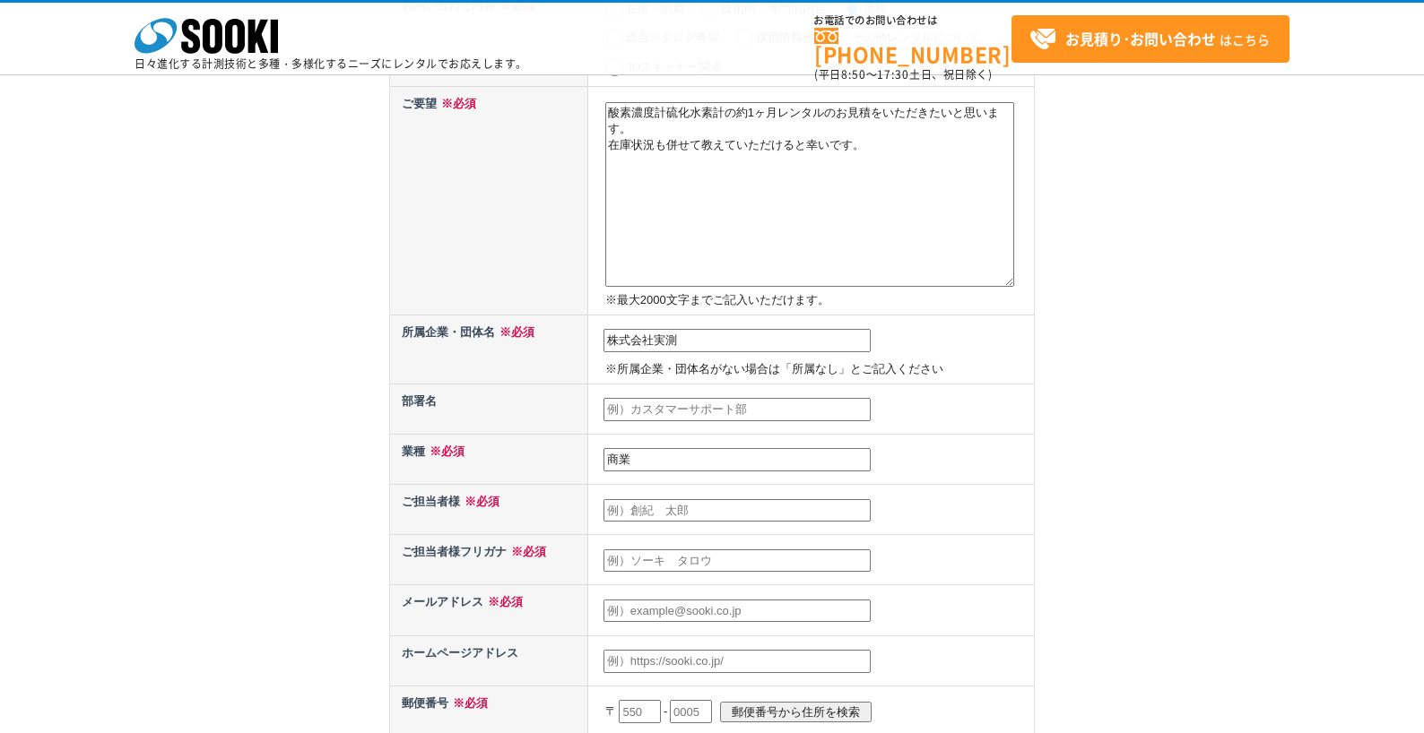
scroll to position [269, 0]
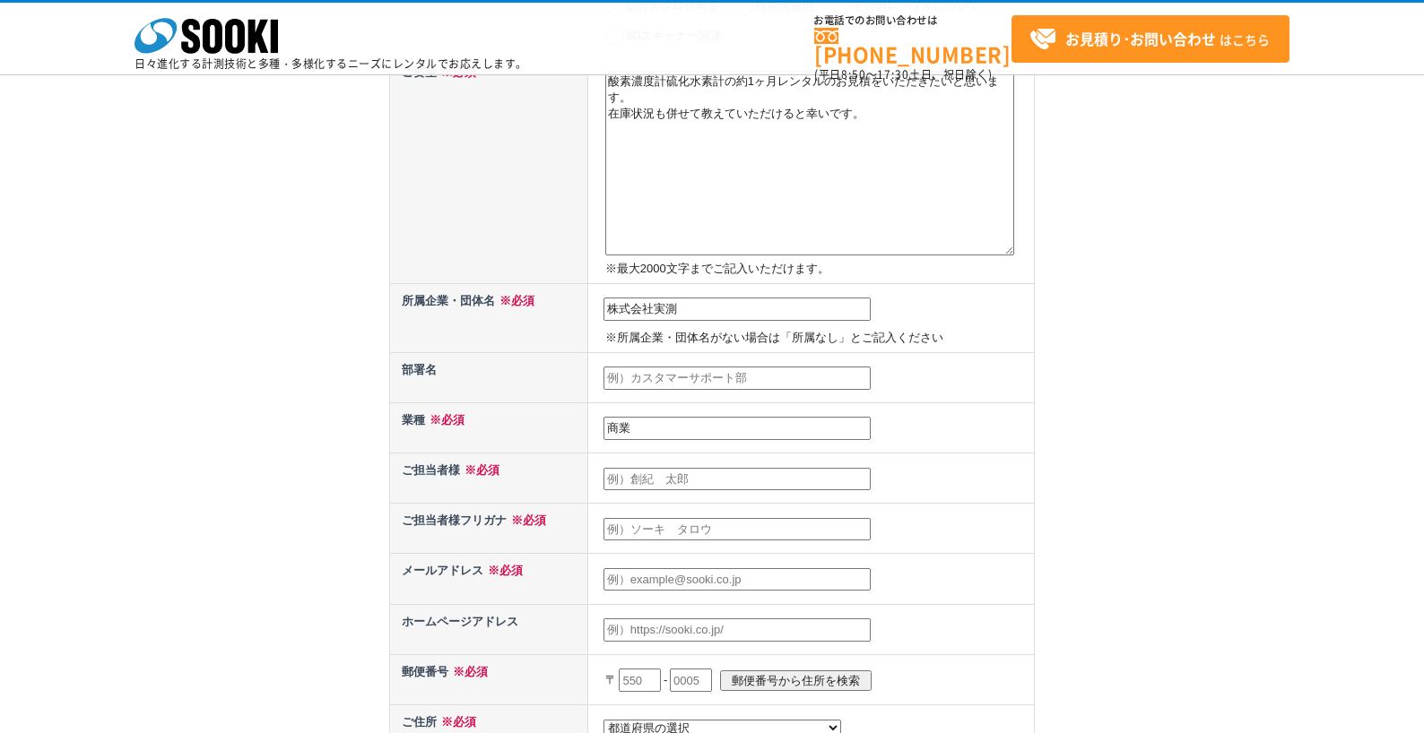
type input "商業"
click at [676, 477] on input "text" at bounding box center [736, 479] width 267 height 23
type input "入口　剛"
type input "イリグチ　ツヨシ"
type input "jissoku@co.email.ne.jp"
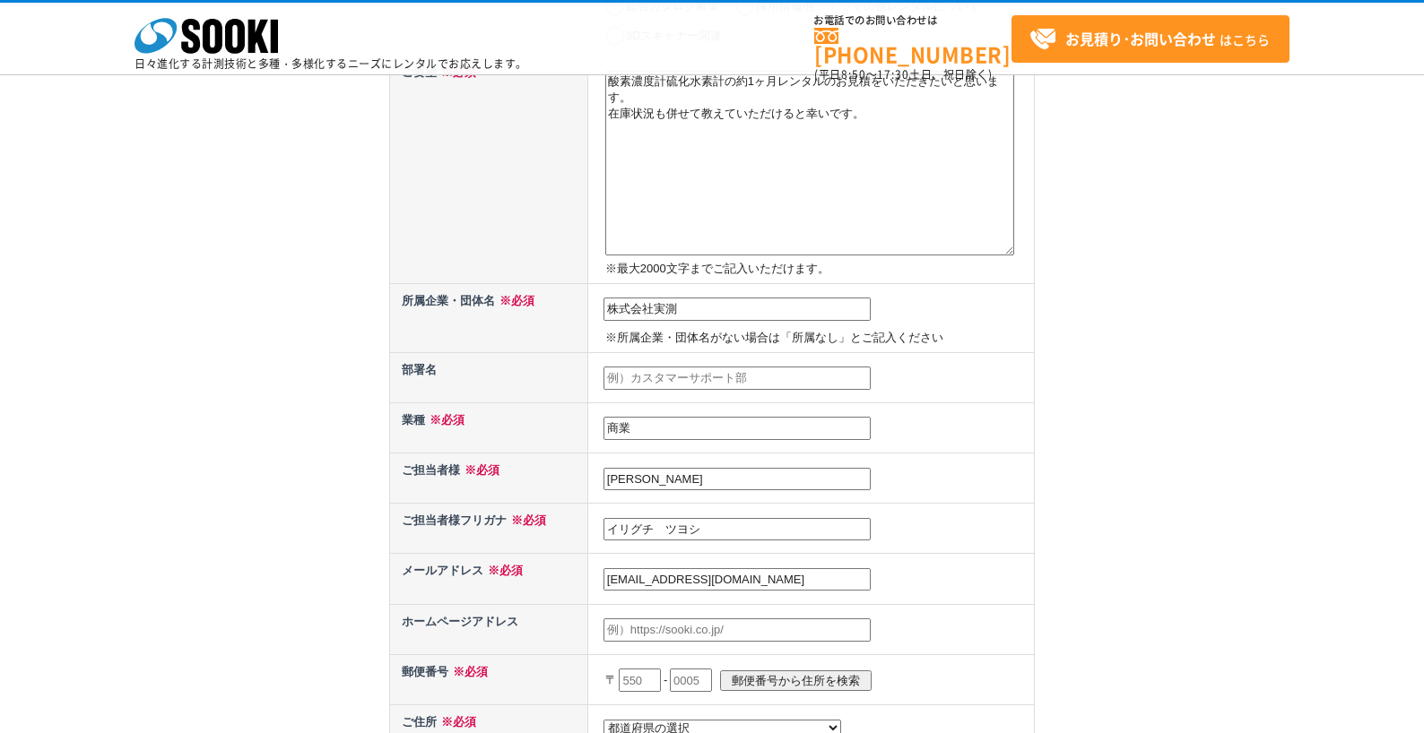
click at [294, 516] on div "お問い合わせ内容の入力 下記フォームに必要事項を入力の上、確認画面へお進みください。 お問い合わせ日より、1 ～ 2 営業日内に担当者よりご連絡させていただき…" at bounding box center [712, 454] width 1424 height 1383
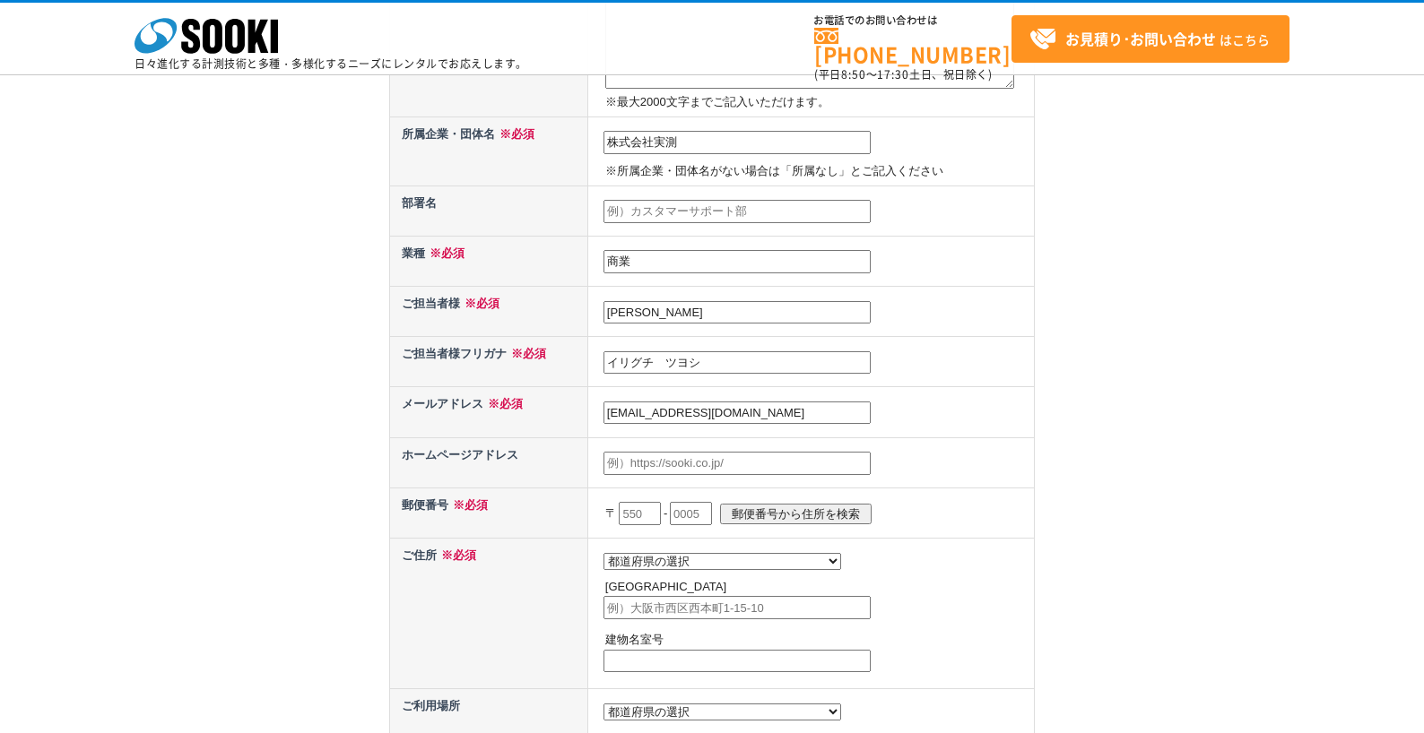
scroll to position [448, 0]
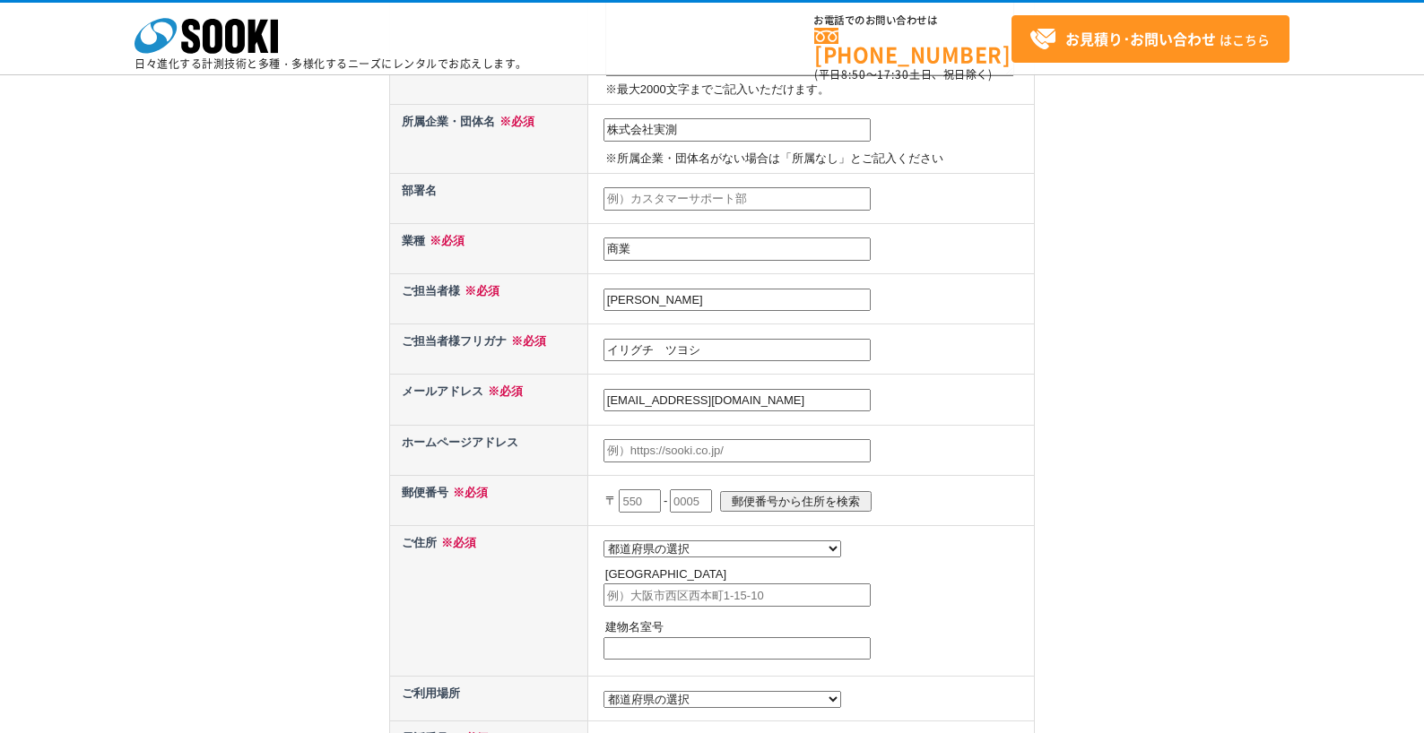
click at [645, 501] on input "text" at bounding box center [640, 501] width 42 height 23
type input "812"
type input "0887"
click at [782, 502] on input "郵便番号から住所を検索" at bounding box center [796, 501] width 152 height 21
select select "40"
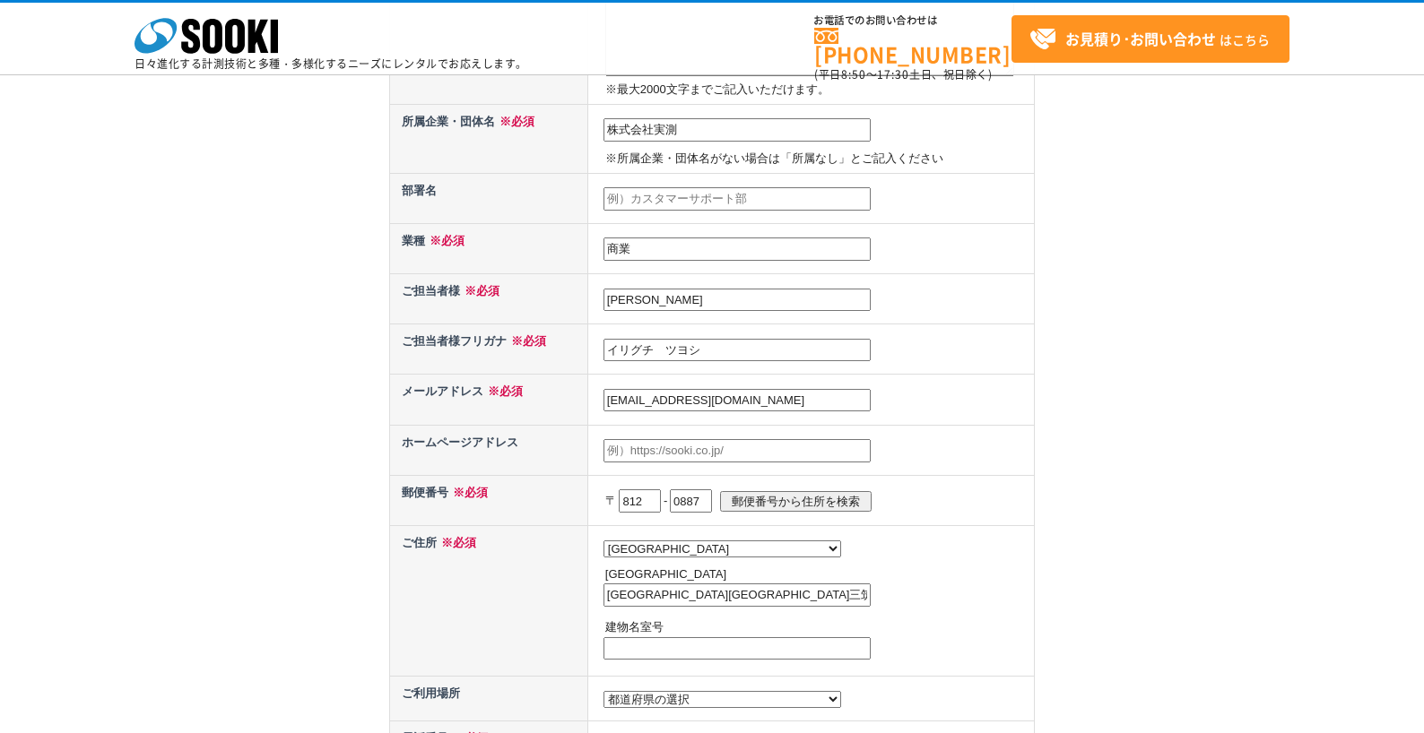
scroll to position [538, 0]
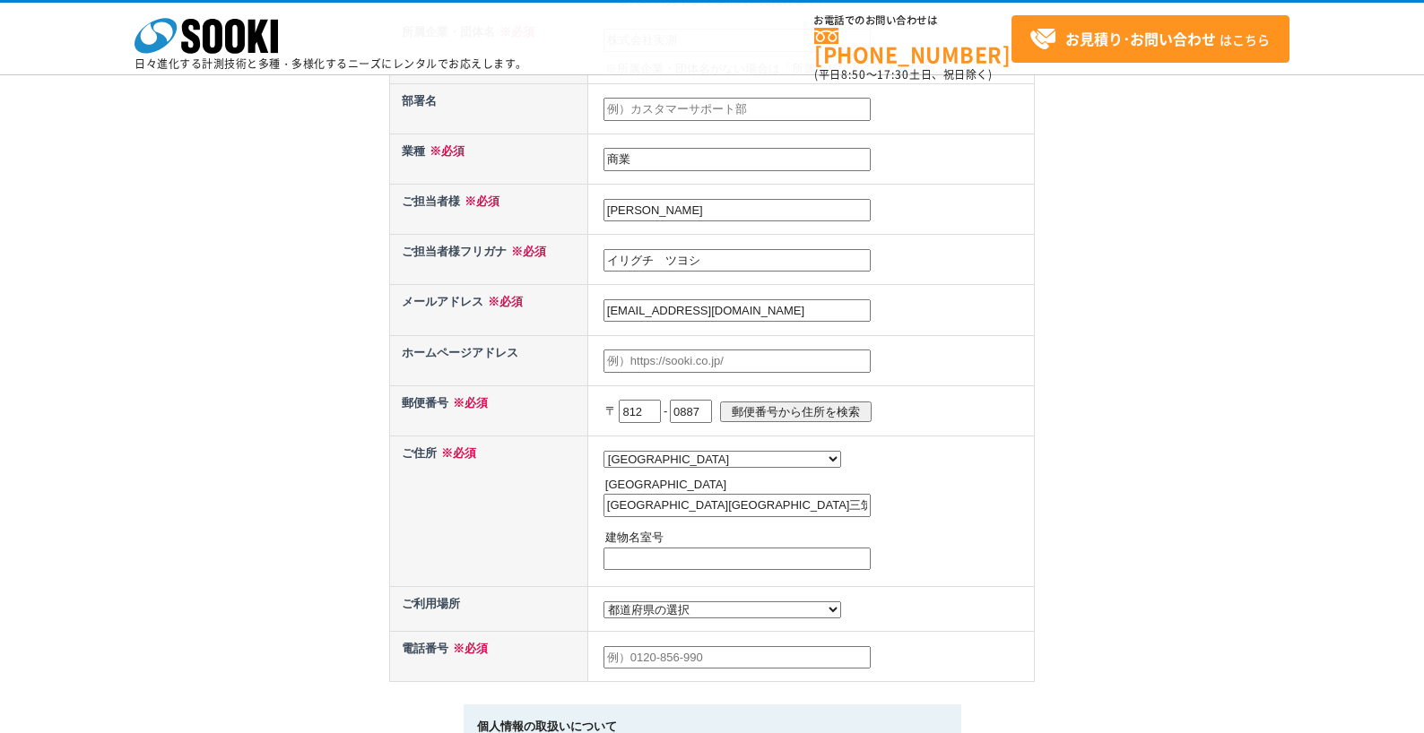
click at [818, 517] on input "福岡市博多区三筑" at bounding box center [736, 505] width 267 height 23
type input "福岡市博多区三筑２丁目８－８"
click at [1092, 574] on div "お問い合わせ内容の入力 下記フォームに必要事項を入力の上、確認画面へお進みください。 お問い合わせ日より、1 ～ 2 営業日内に担当者よりご連絡させていただき…" at bounding box center [712, 185] width 1424 height 1383
click at [809, 570] on input "text" at bounding box center [736, 559] width 267 height 23
click at [1192, 595] on div "お問い合わせ内容の入力 下記フォームに必要事項を入力の上、確認画面へお進みください。 お問い合わせ日より、1 ～ 2 営業日内に担当者よりご連絡させていただき…" at bounding box center [712, 185] width 1424 height 1383
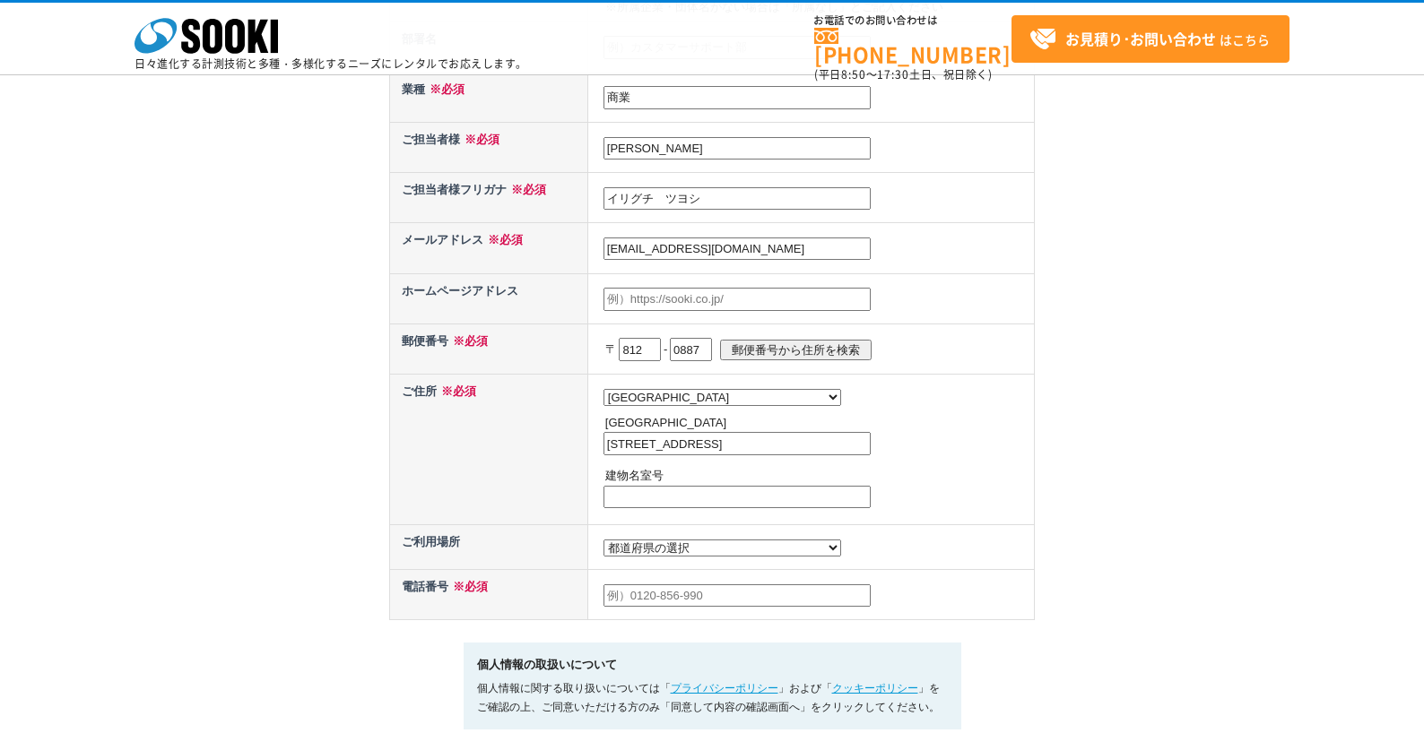
scroll to position [628, 0]
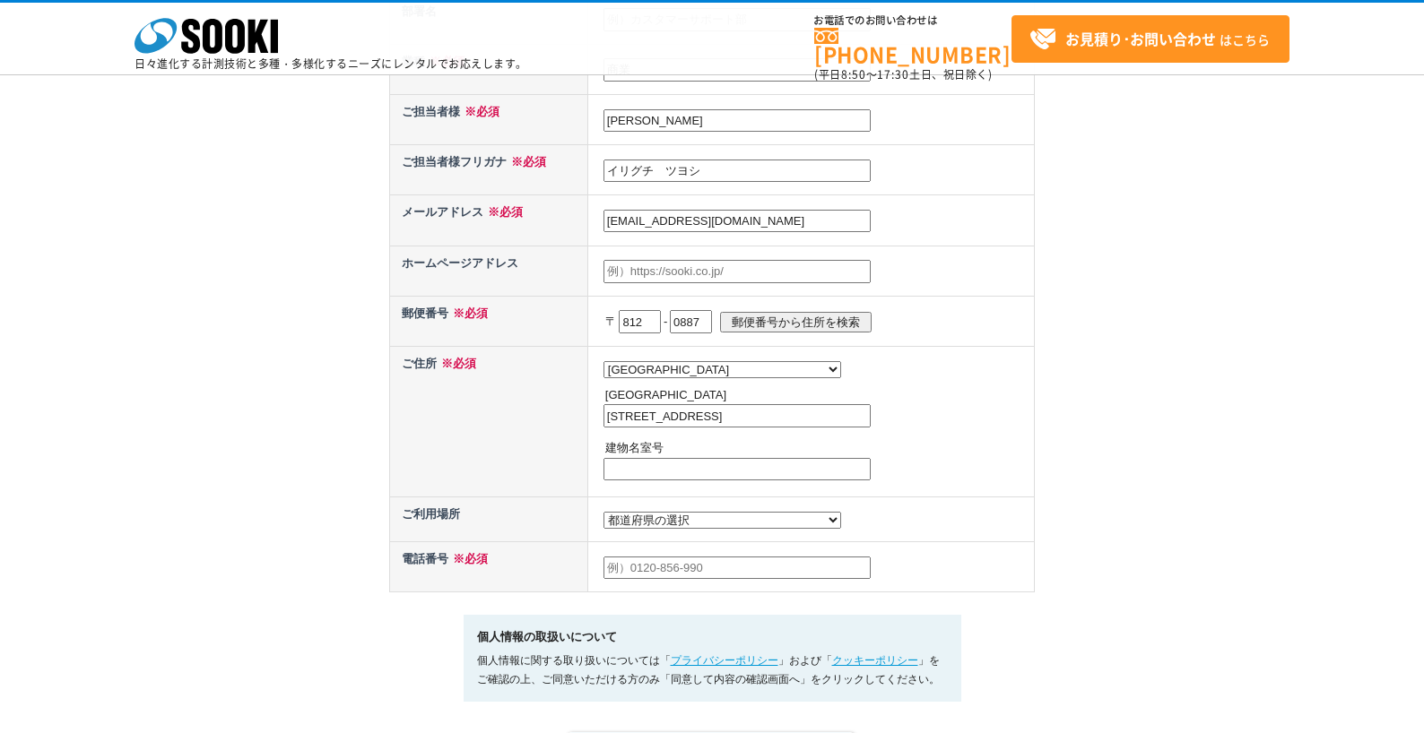
drag, startPoint x: 637, startPoint y: 571, endPoint x: 627, endPoint y: 568, distance: 10.5
click at [637, 571] on input "text" at bounding box center [736, 568] width 267 height 23
type input "0925887888"
click at [1238, 514] on div "お問い合わせ内容の入力 下記フォームに必要事項を入力の上、確認画面へお進みください。 お問い合わせ日より、1 ～ 2 営業日内に担当者よりご連絡させていただき…" at bounding box center [712, 96] width 1424 height 1383
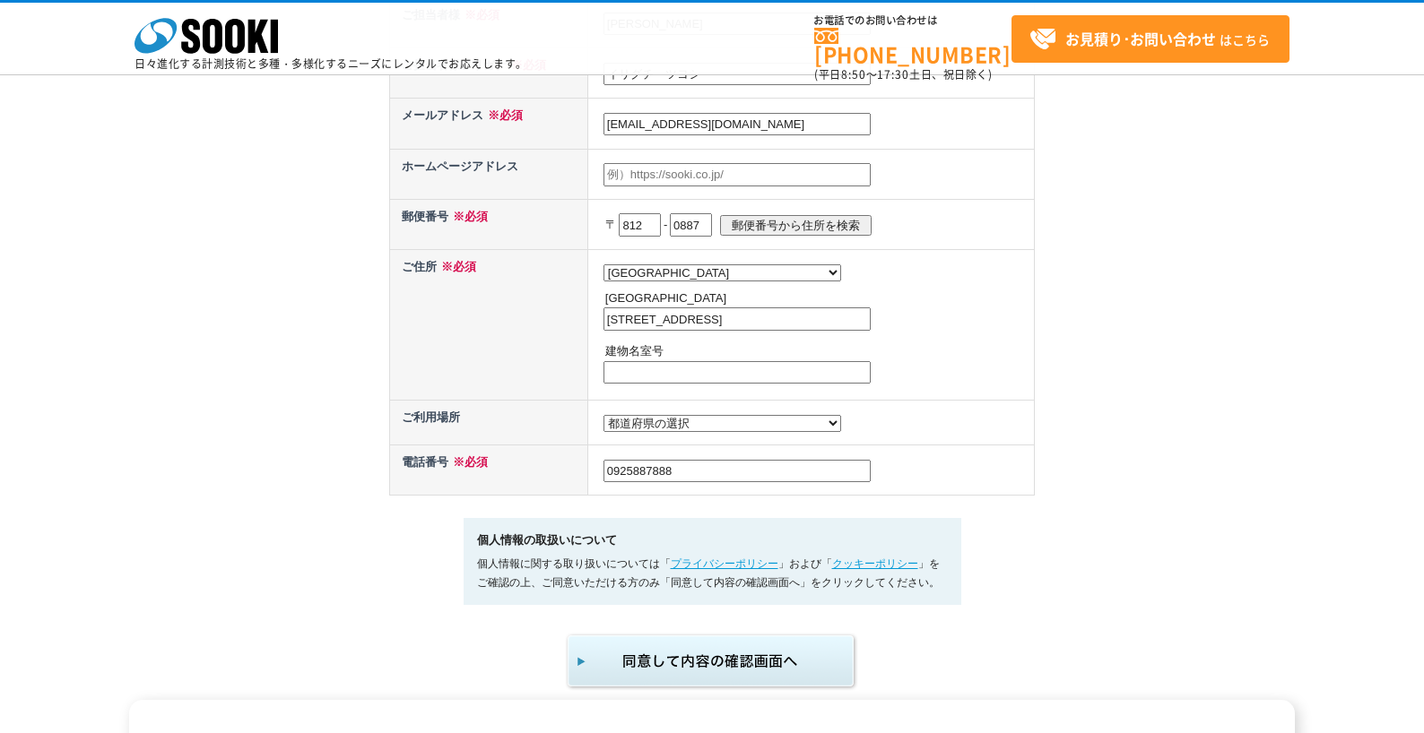
scroll to position [986, 0]
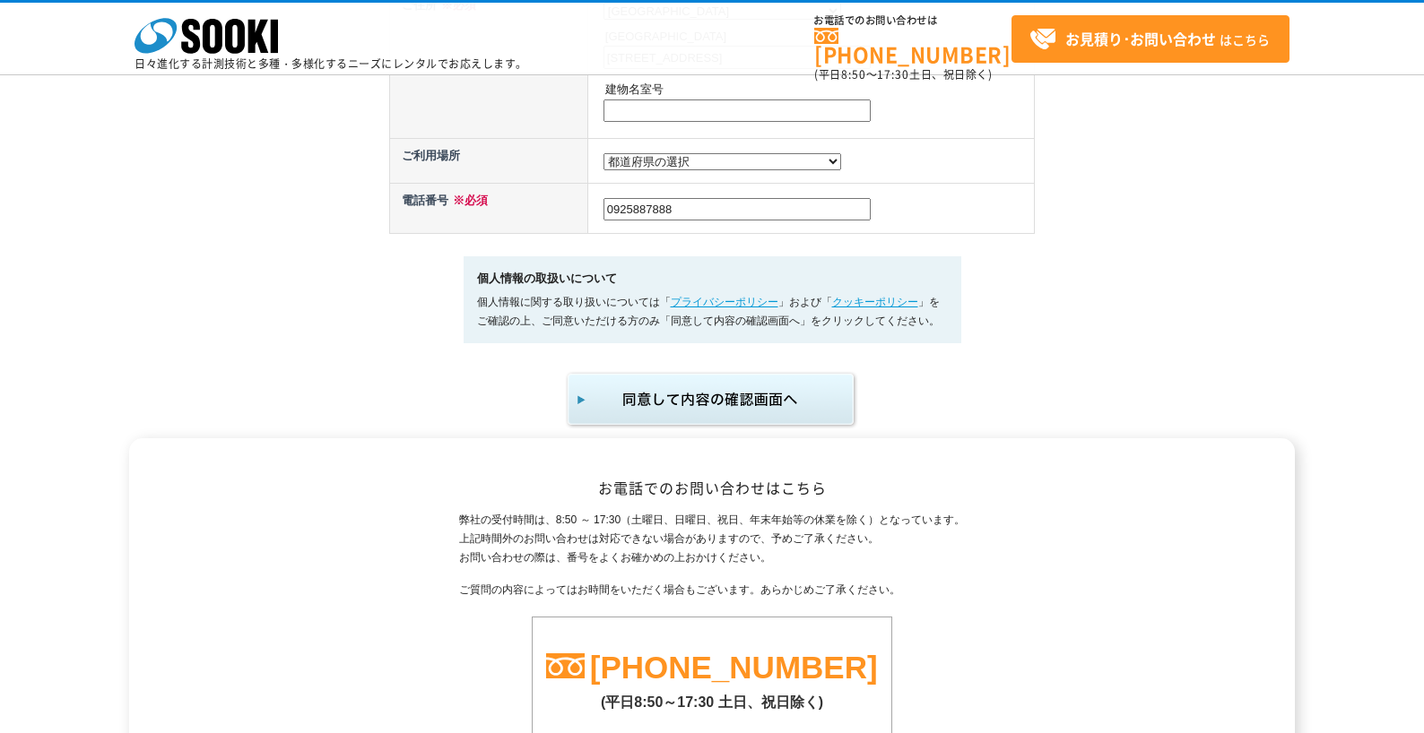
click at [776, 426] on img "submit" at bounding box center [712, 399] width 294 height 59
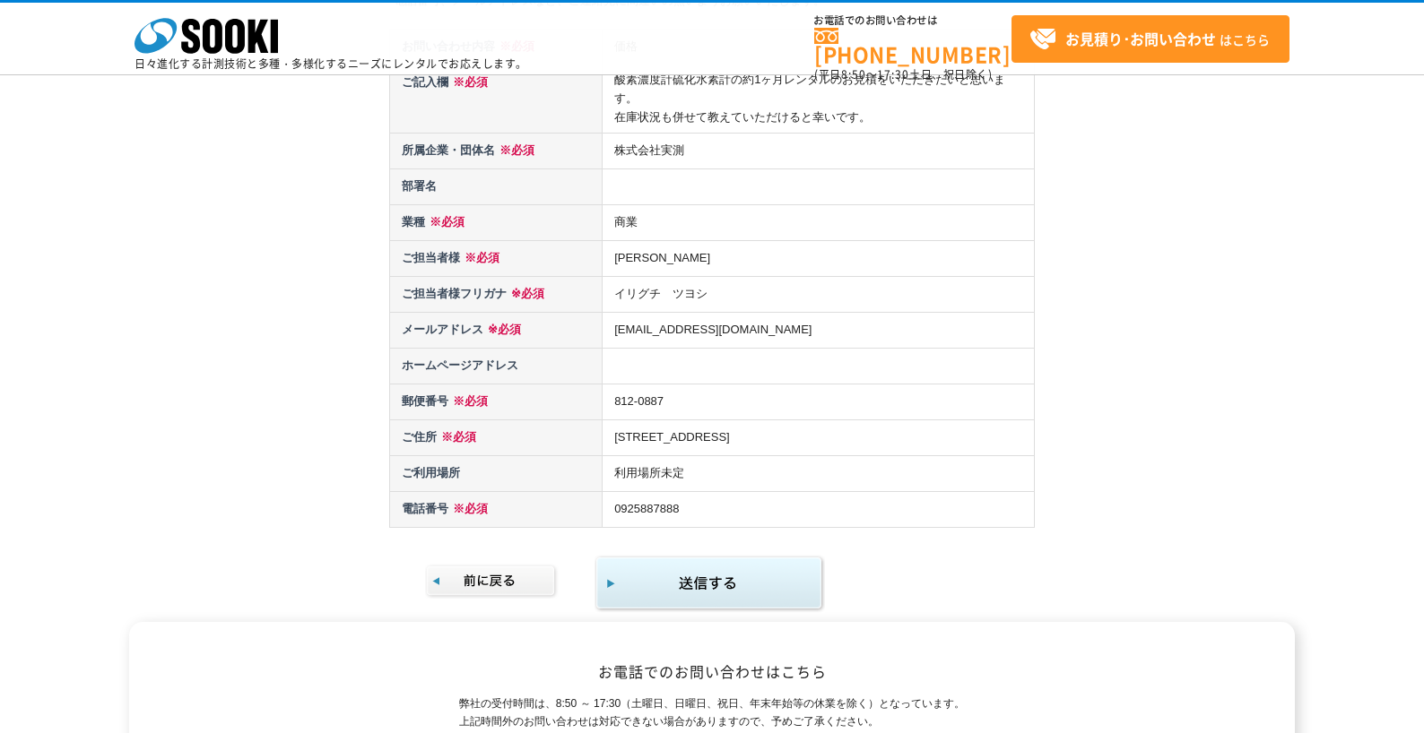
scroll to position [179, 0]
click at [715, 591] on img "submit" at bounding box center [709, 583] width 230 height 58
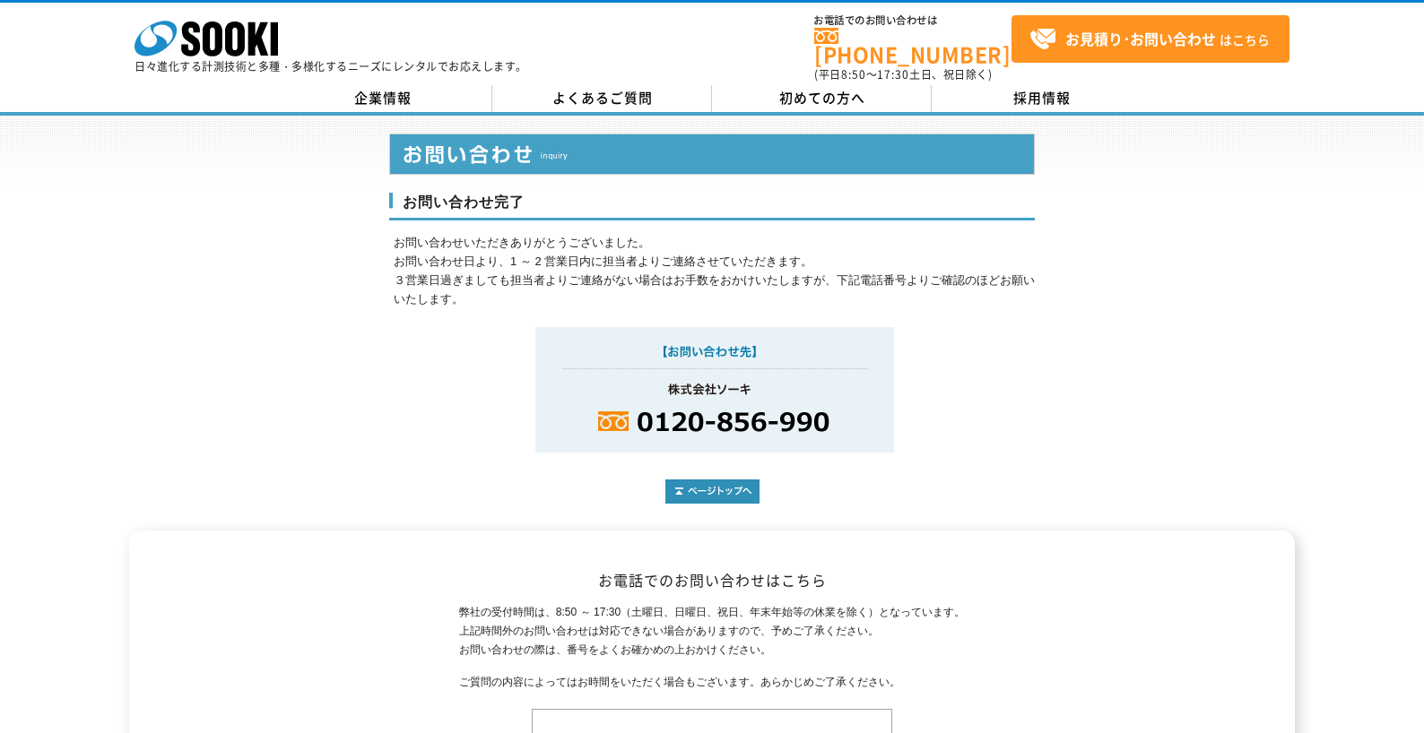
click at [1190, 485] on div "お問い合わせ完了 お問い合わせいただきありがとうございました。 お問い合わせ日より、1 ～ 2 営業日内に担当者よりご連絡させていただきます。 ３営業日過ぎま…" at bounding box center [712, 324] width 1424 height 416
click at [1202, 465] on div "お問い合わせ完了 お問い合わせいただきありがとうございました。 お問い合わせ日より、1 ～ 2 営業日内に担当者よりご連絡させていただきます。 ３営業日過ぎま…" at bounding box center [712, 324] width 1424 height 416
click at [19, 672] on div "お電話でのお問い合わせはこちら 弊社の受付時間は、8:50 ～ 17:30（[DATE]、[DATE]、祝日、年末年始等の休業を除く）となっています。 上記時…" at bounding box center [712, 711] width 1424 height 360
